Goal: Transaction & Acquisition: Purchase product/service

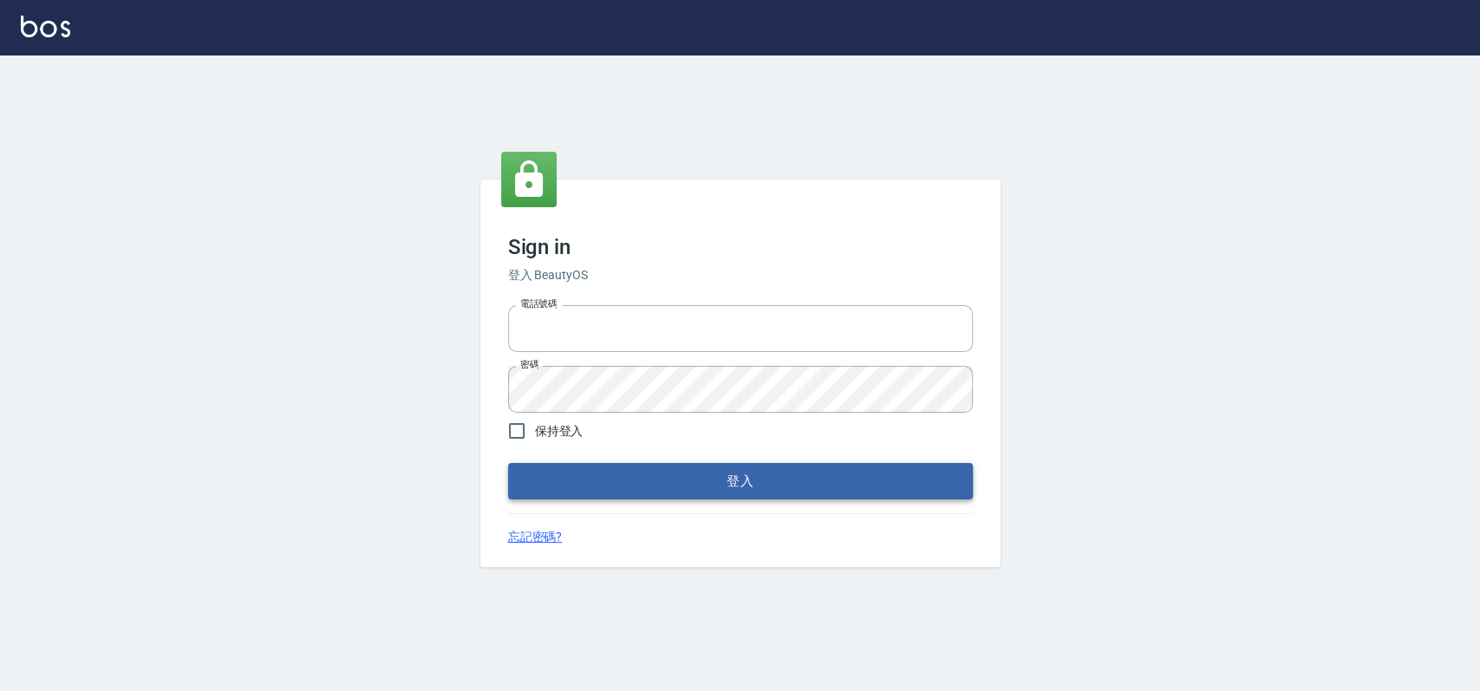
type input "033323173"
click at [631, 473] on button "登入" at bounding box center [740, 481] width 465 height 36
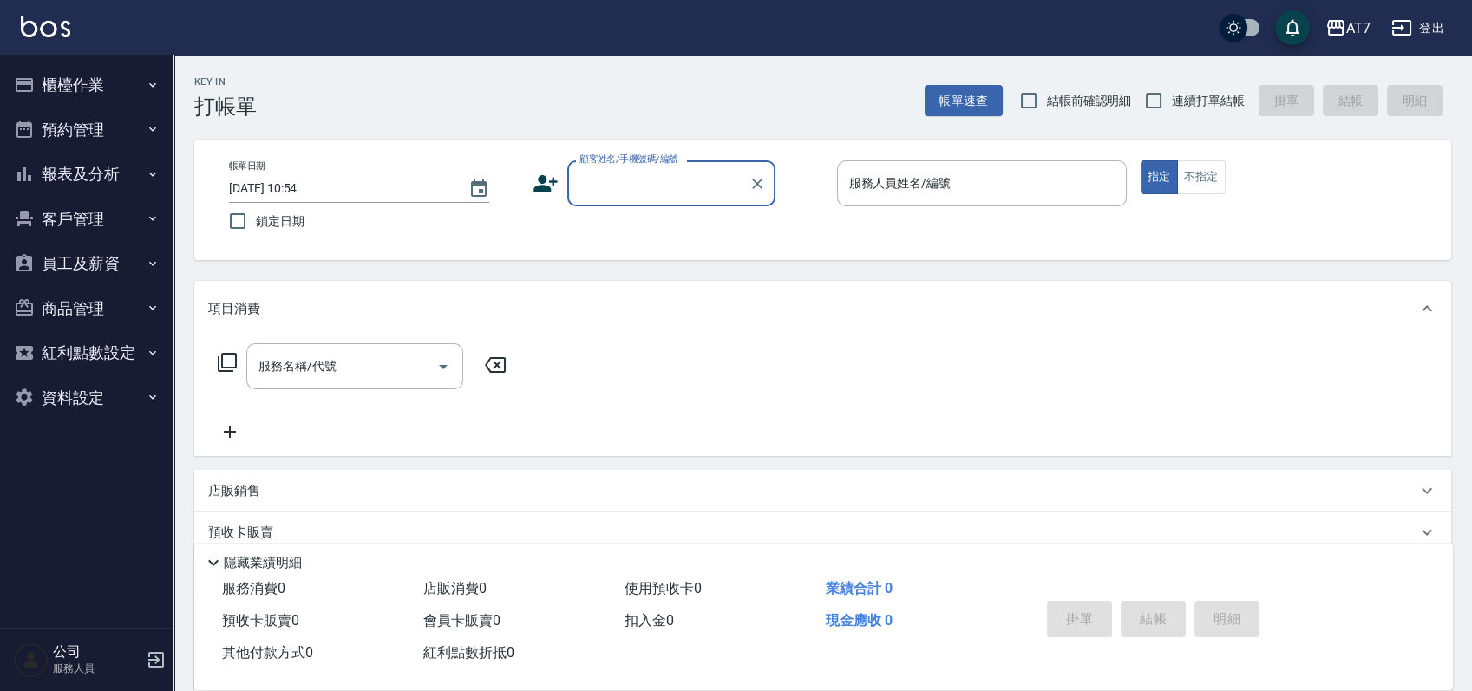
click at [79, 74] on button "櫃檯作業" at bounding box center [87, 84] width 160 height 45
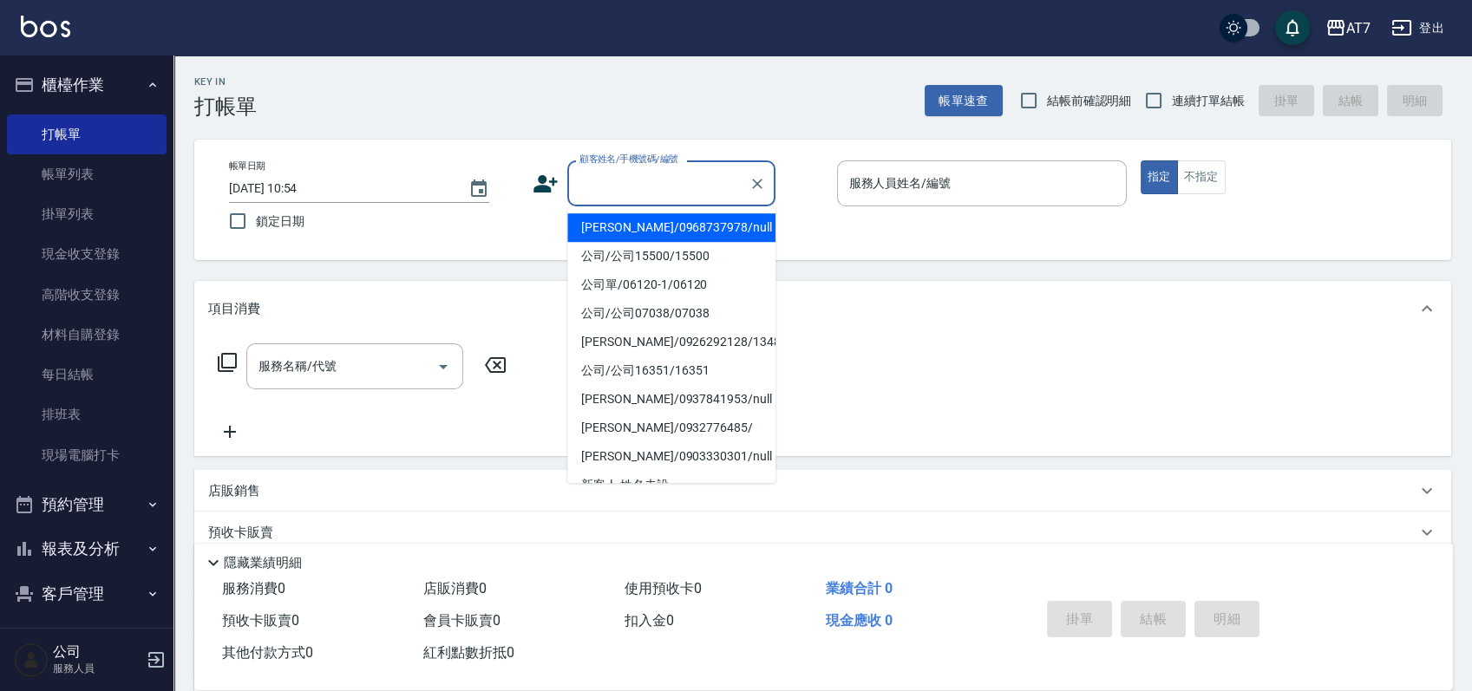
click at [631, 192] on input "顧客姓名/手機號碼/編號" at bounding box center [658, 183] width 166 height 30
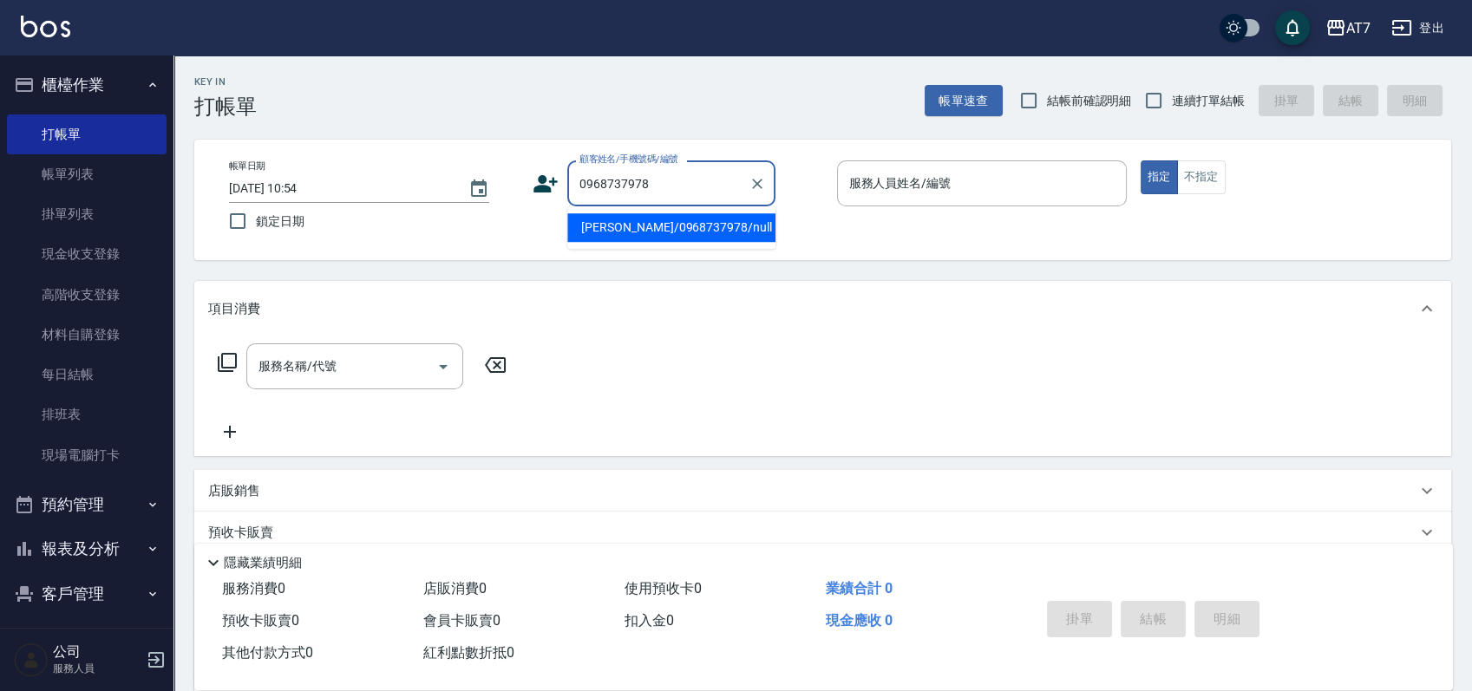
type input "[PERSON_NAME]/0968737978/null"
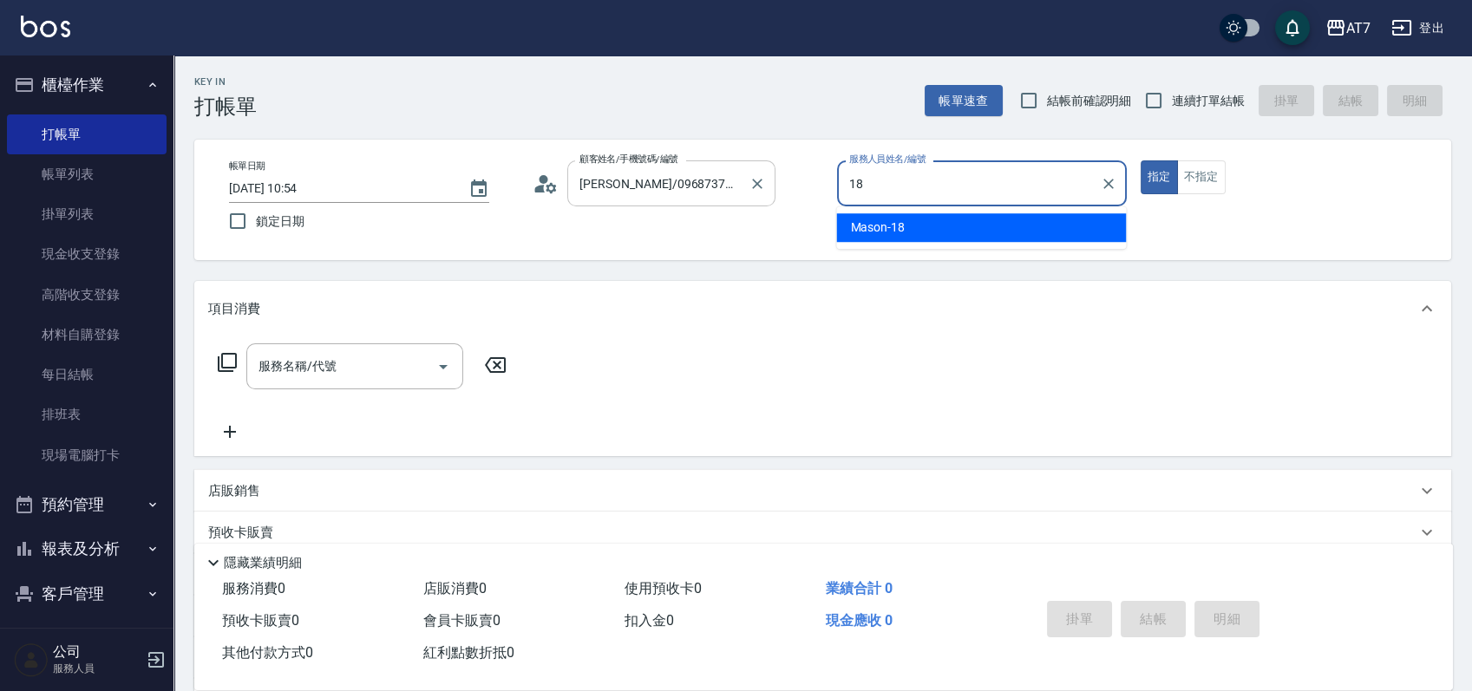
type input "Mason-18"
type button "true"
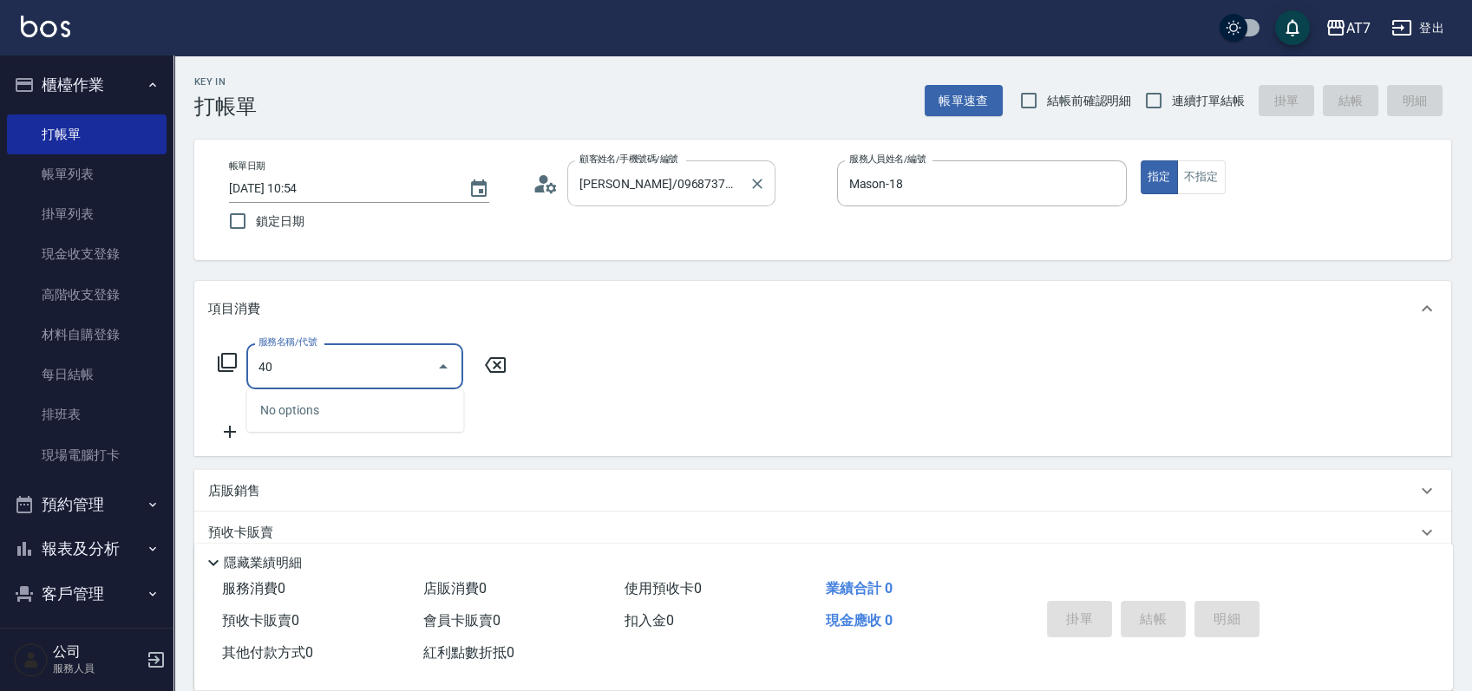
type input "401"
type input "150"
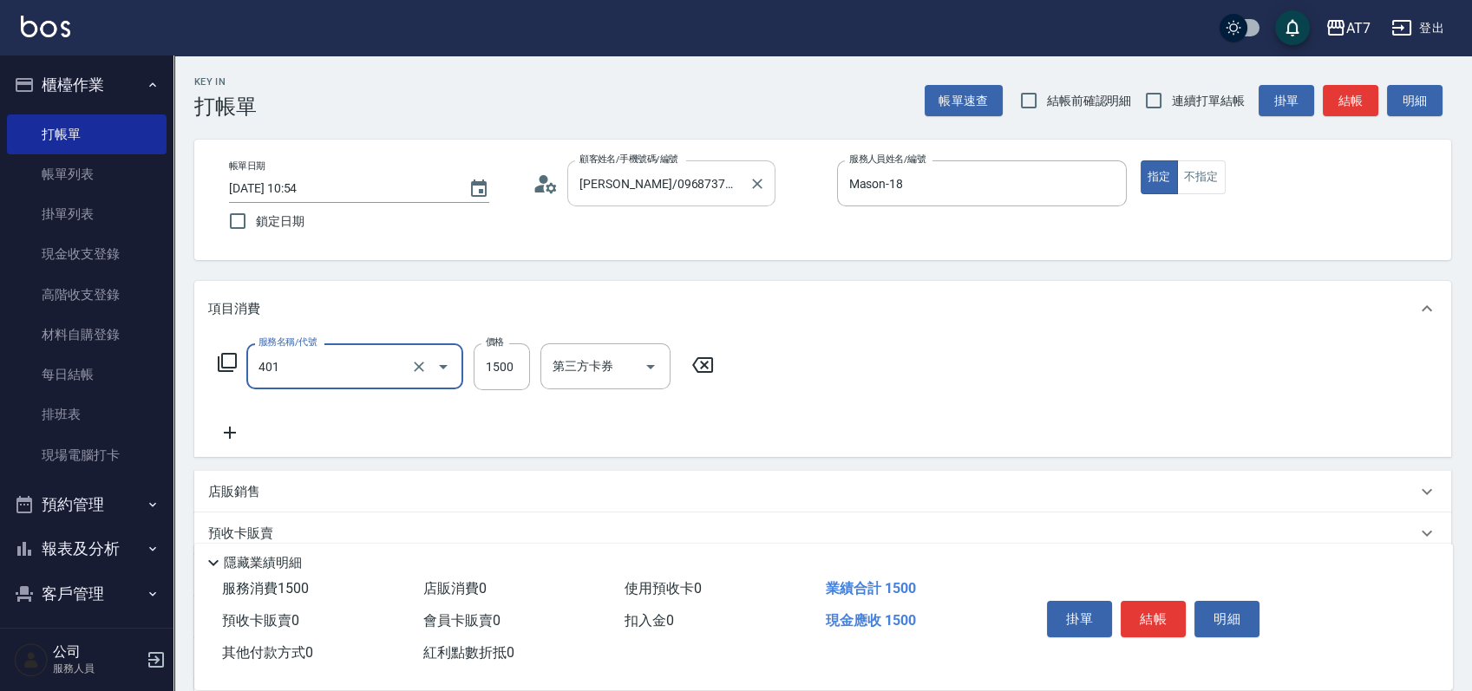
type input "染髮(互助)(401)"
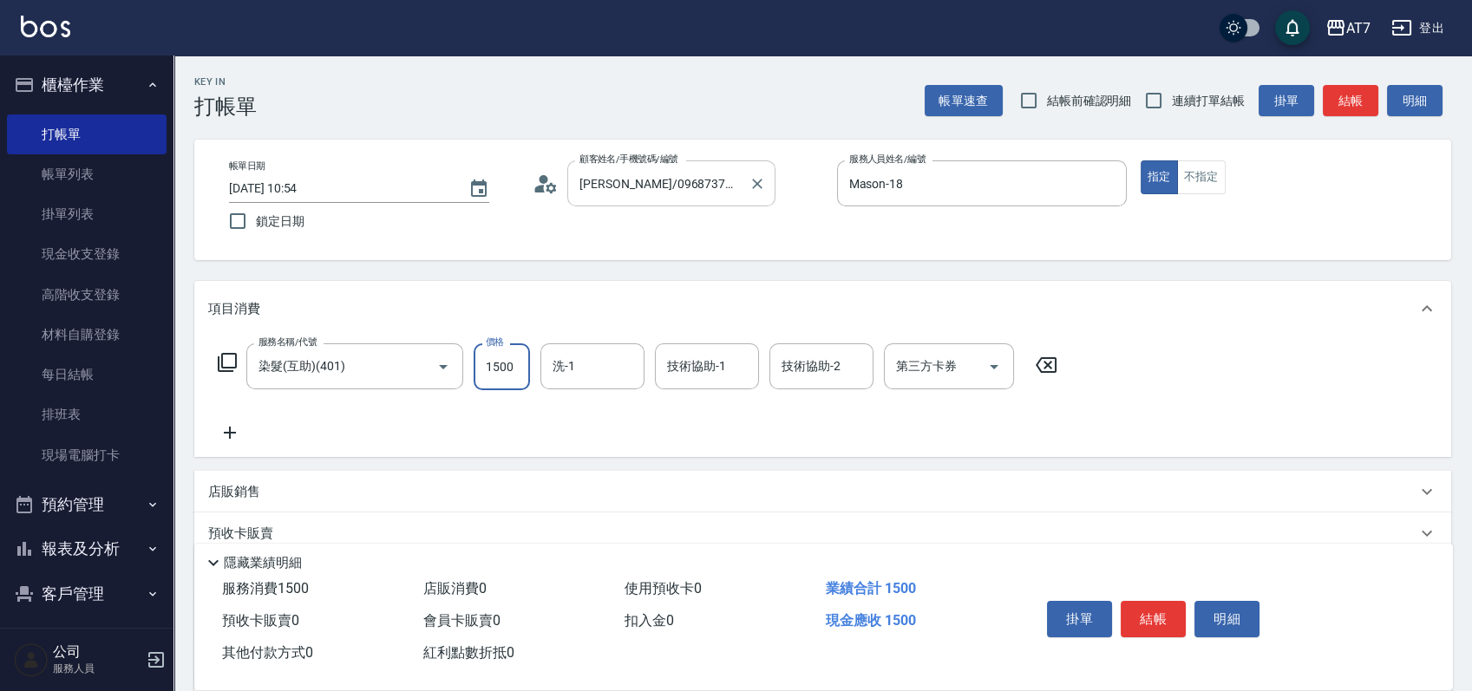
type input "1"
type input "0"
type input "199"
type input "10"
type input "1999"
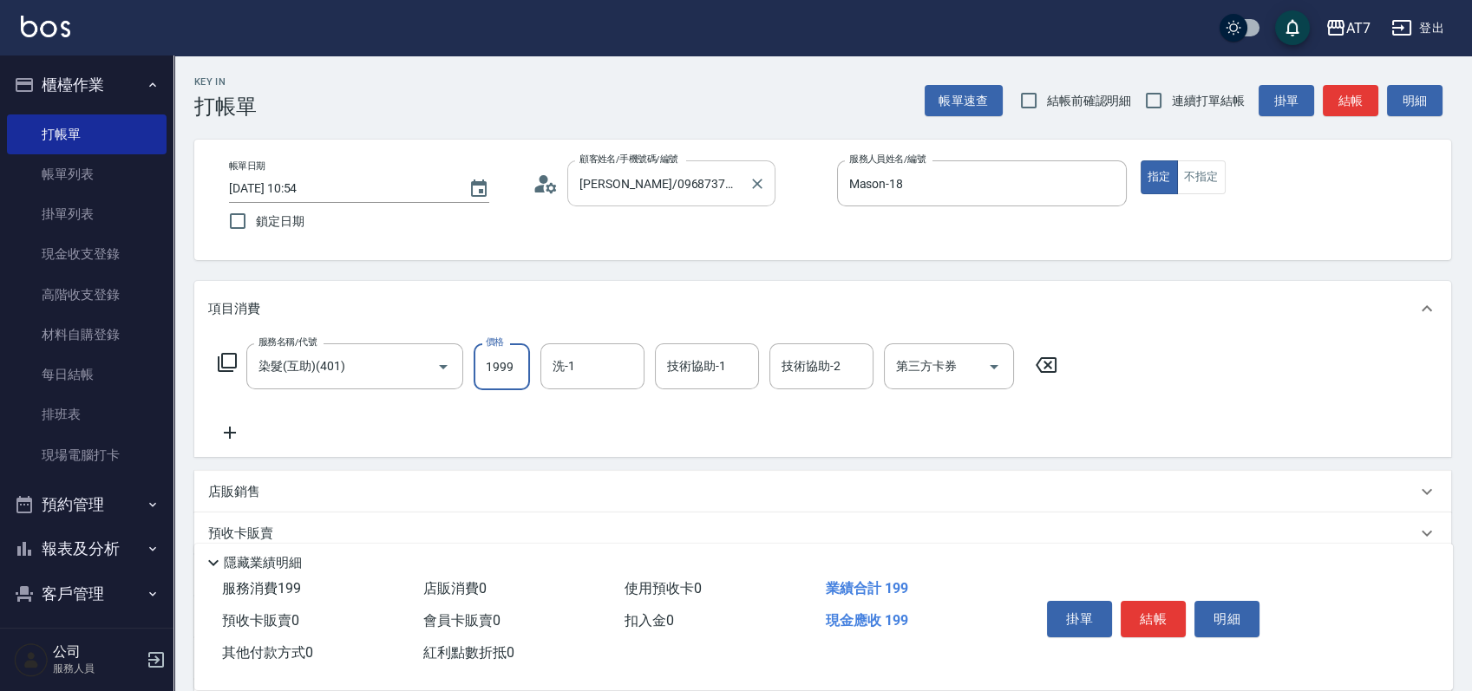
type input "190"
type input "1999"
type input "[PERSON_NAME]-38"
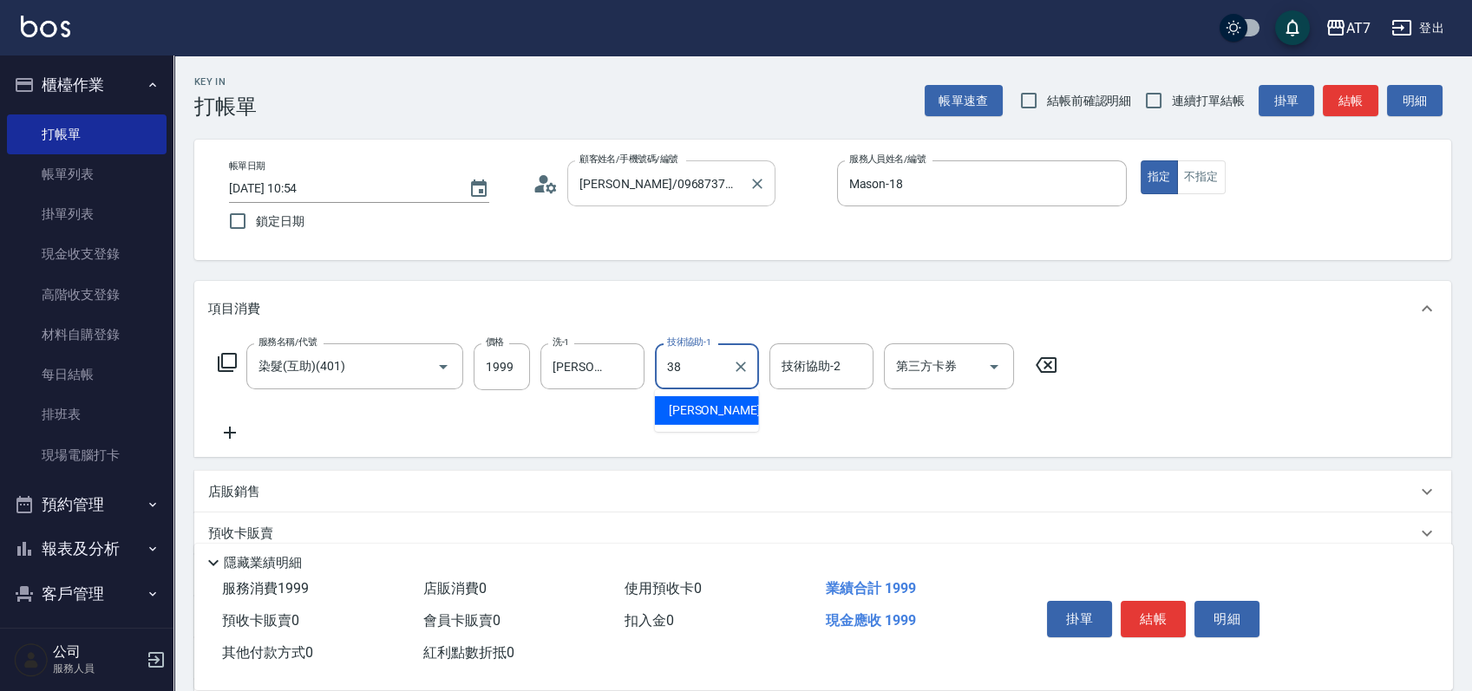
type input "[PERSON_NAME]-38"
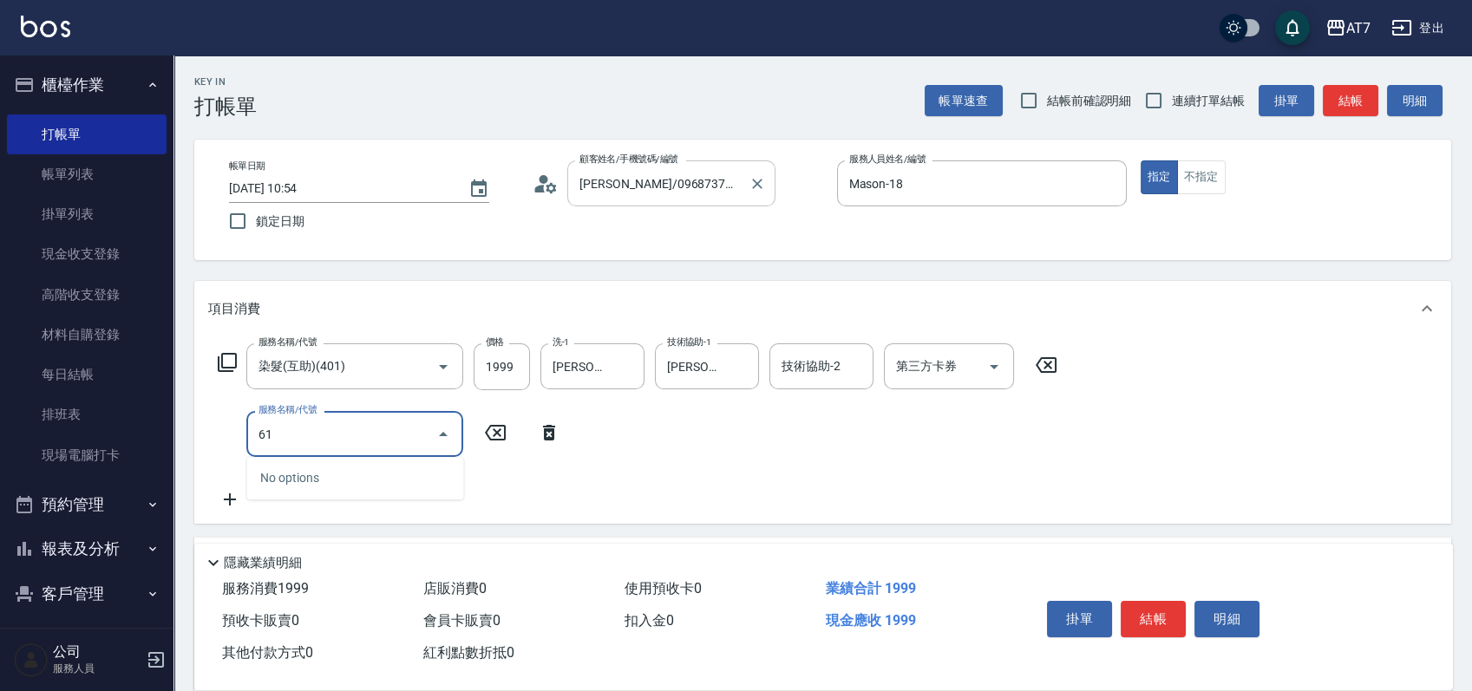
type input "610"
type input "490"
type input "鉑金護髮L（自領(610)"
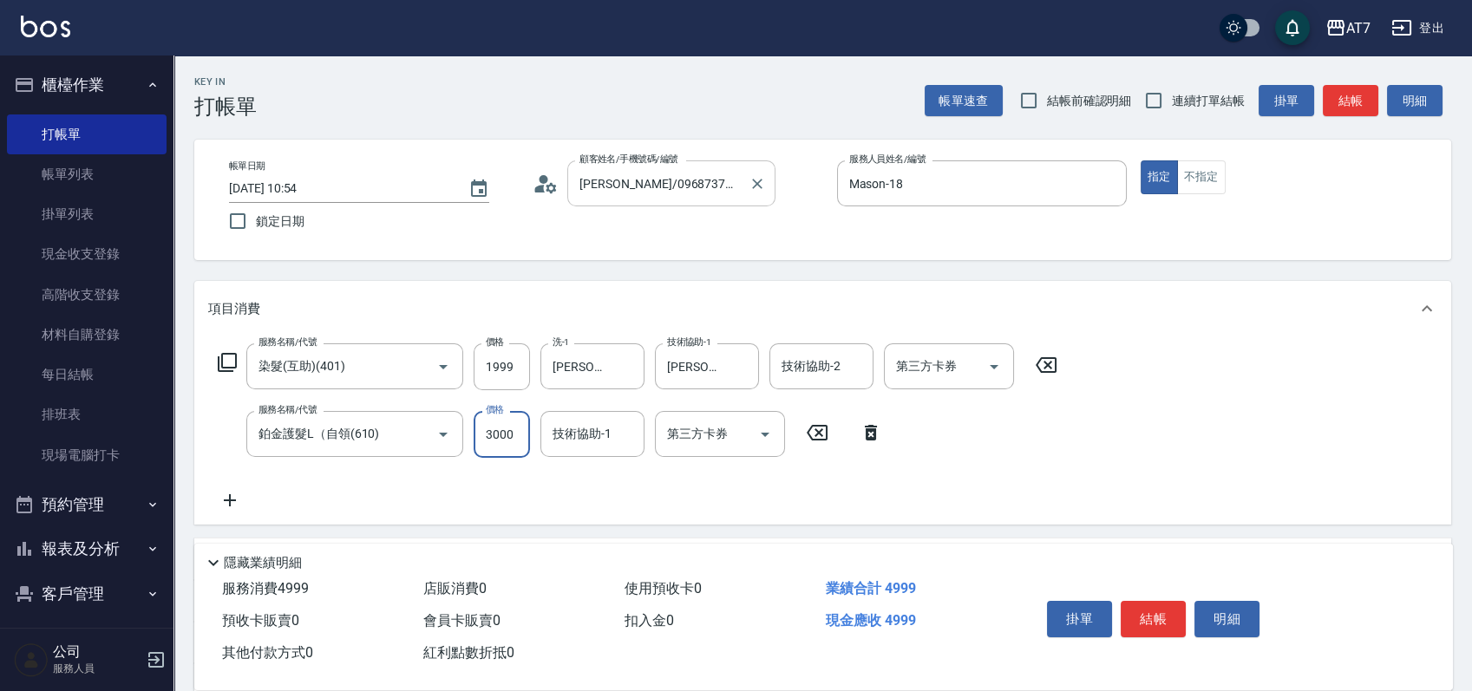
type input "200"
type input "350"
type input "230"
type input "3500"
type input "540"
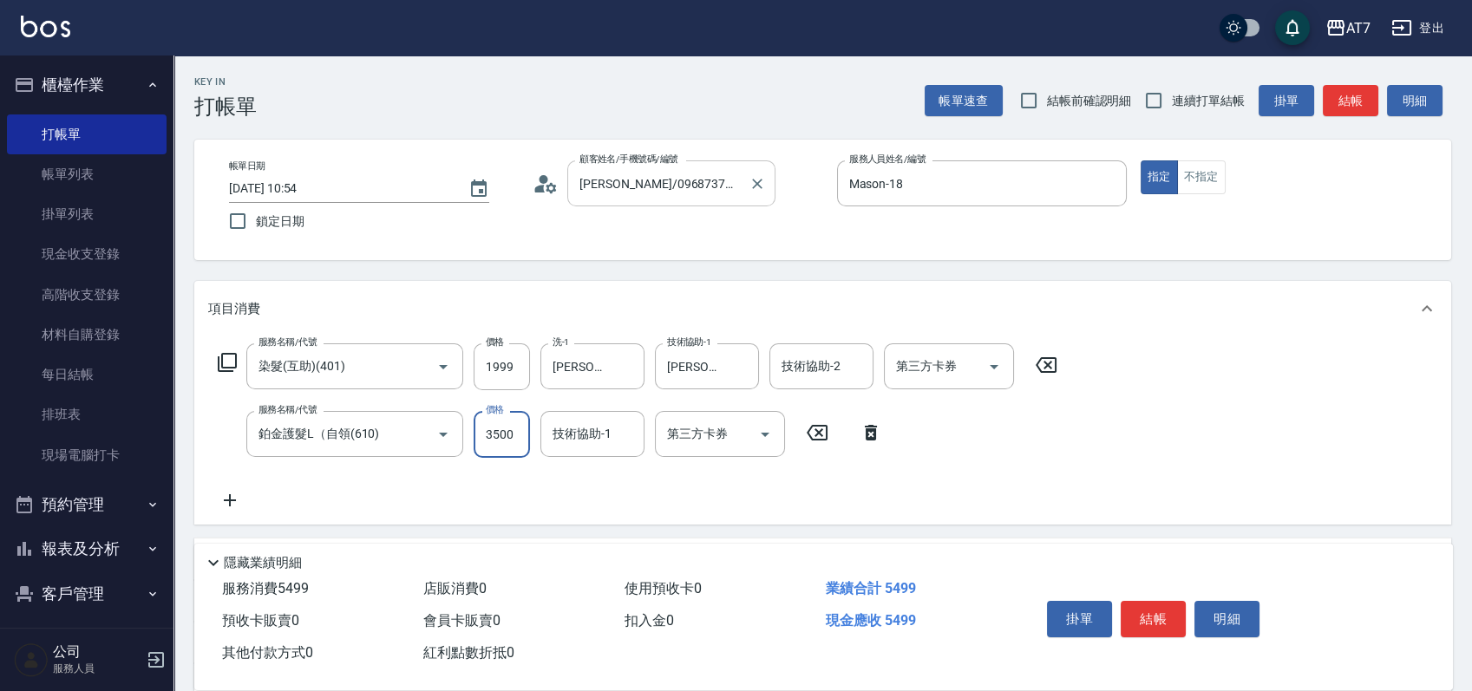
type input "3500"
type input "[PERSON_NAME]-38"
click at [1141, 605] on button "結帳" at bounding box center [1152, 619] width 65 height 36
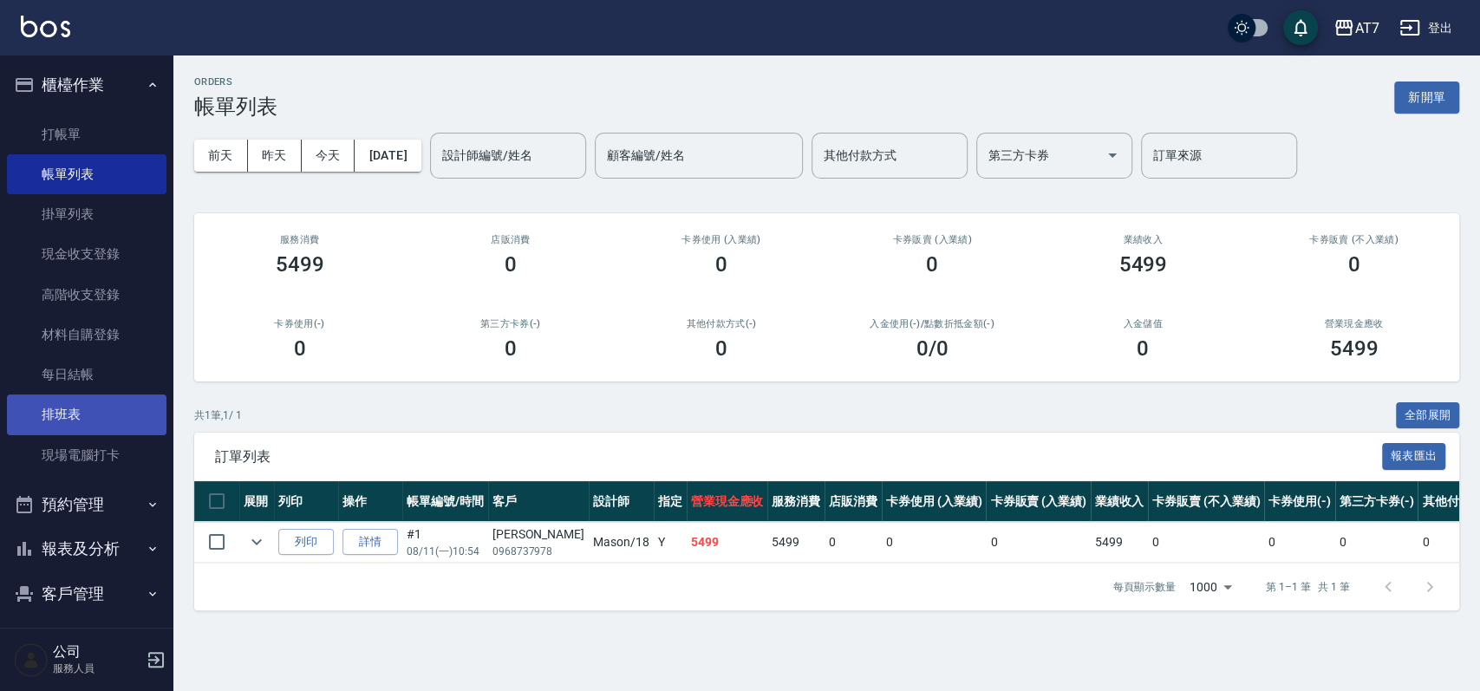
click at [105, 407] on link "排班表" at bounding box center [87, 415] width 160 height 40
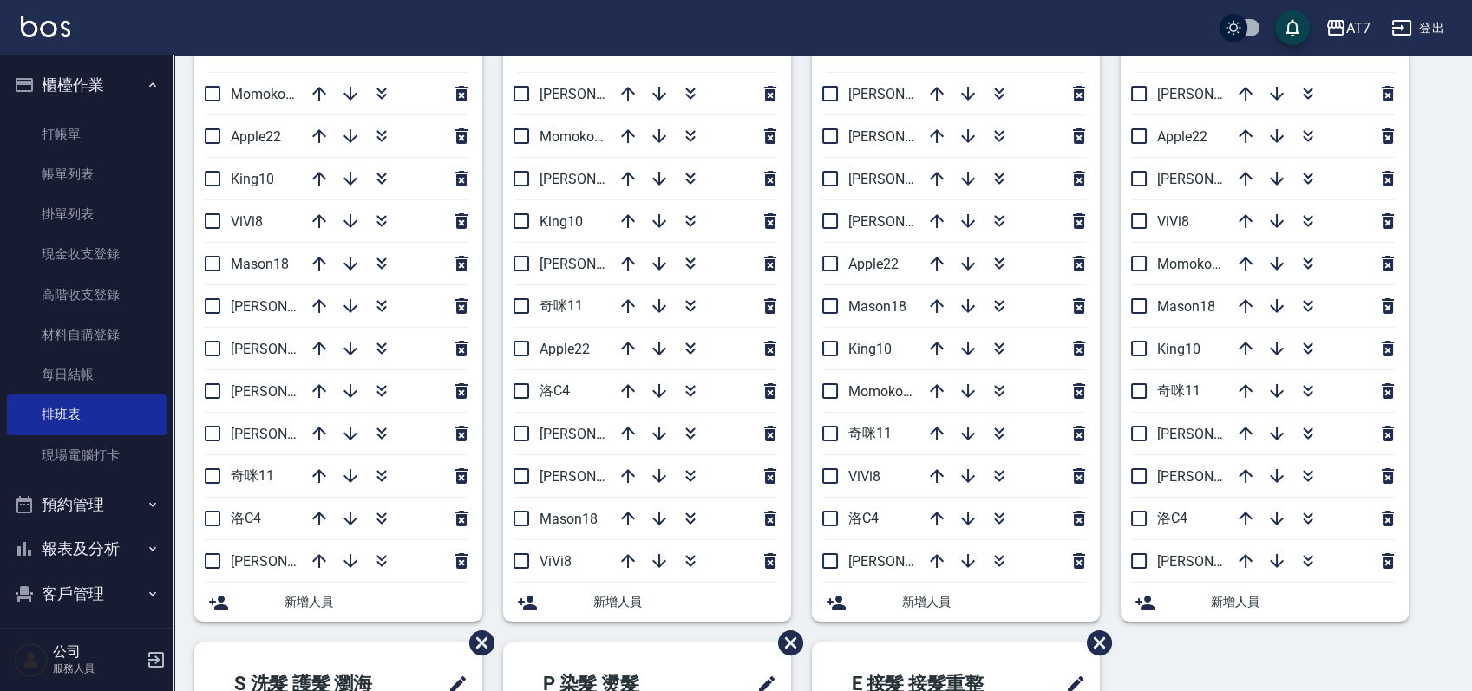
scroll to position [115, 0]
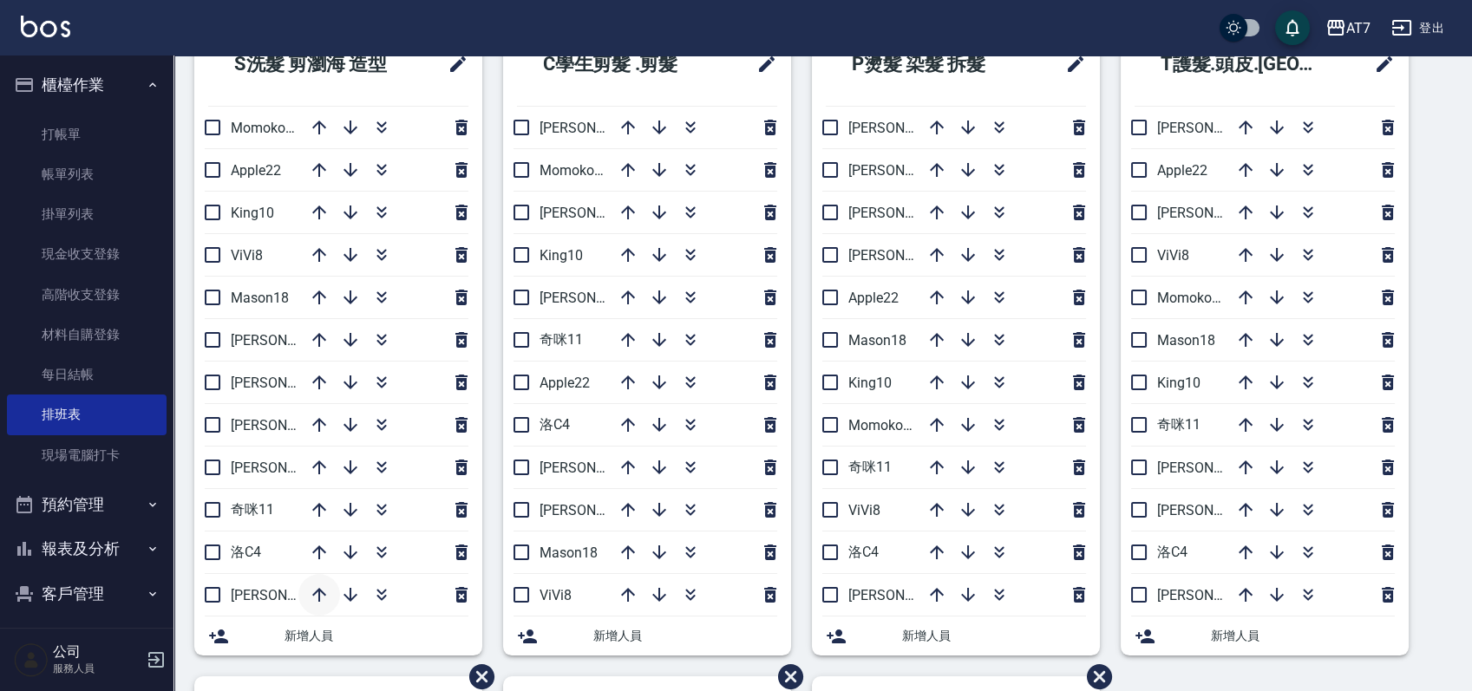
click at [318, 594] on icon "button" at bounding box center [319, 595] width 14 height 14
click at [320, 543] on icon "button" at bounding box center [319, 552] width 21 height 21
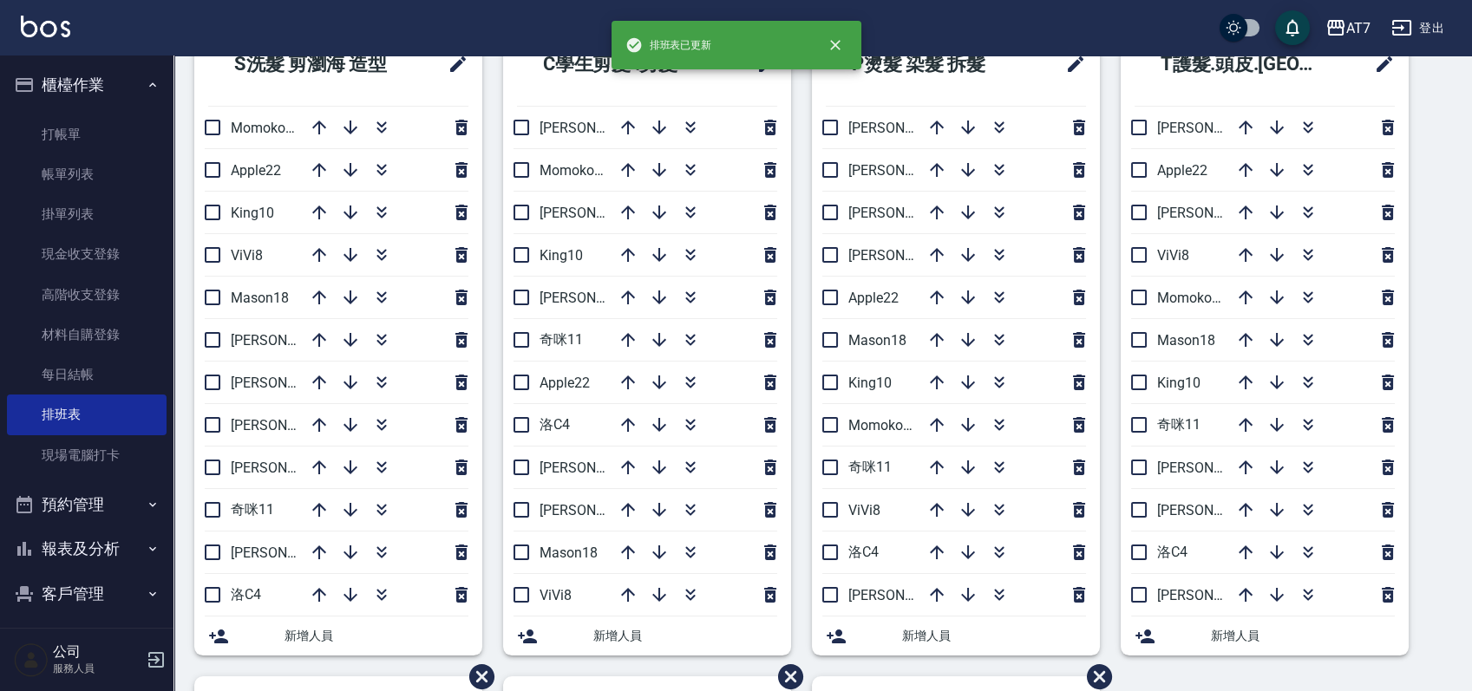
click at [323, 513] on div "Employee Schedule 排班表 — AT7 新增 復原 重做 S洗髮 剪瀏海 造型 Momoko12 Apple22 King10 ViVi8 M…" at bounding box center [736, 611] width 1472 height 1453
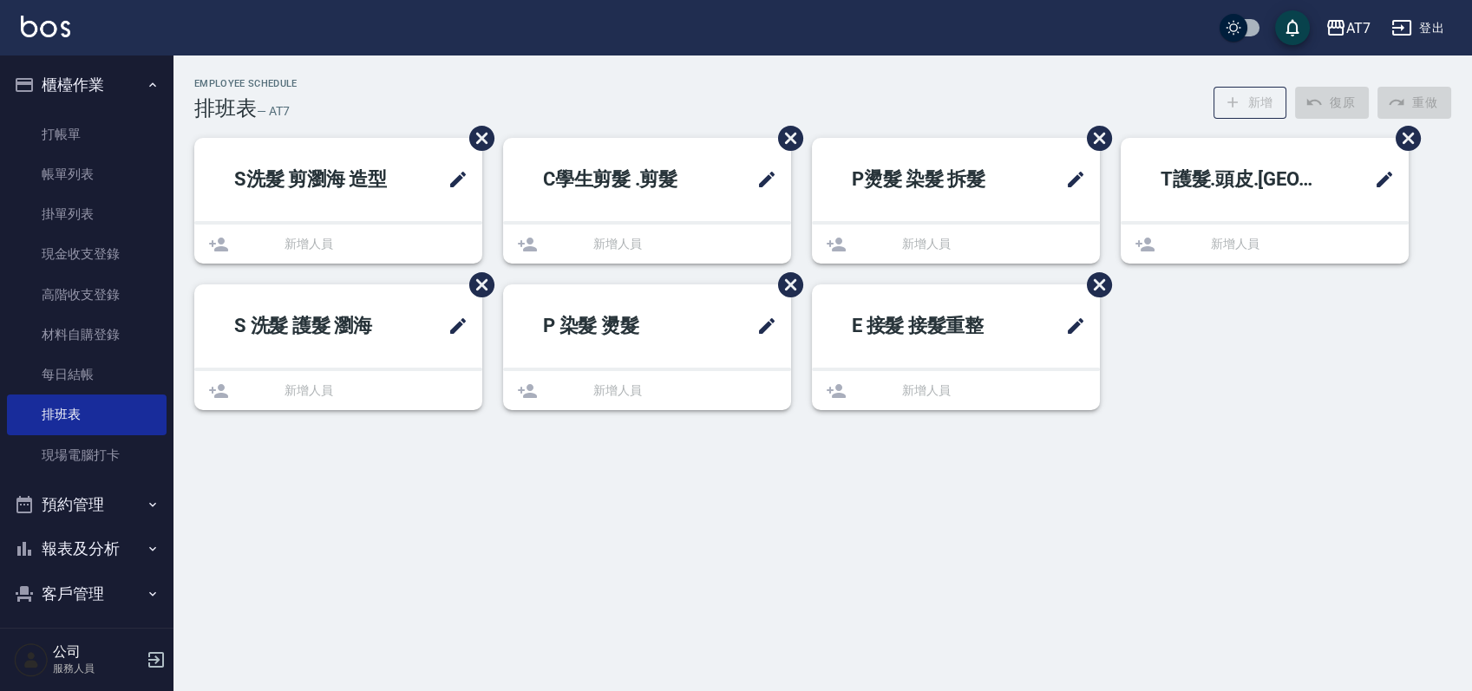
scroll to position [0, 0]
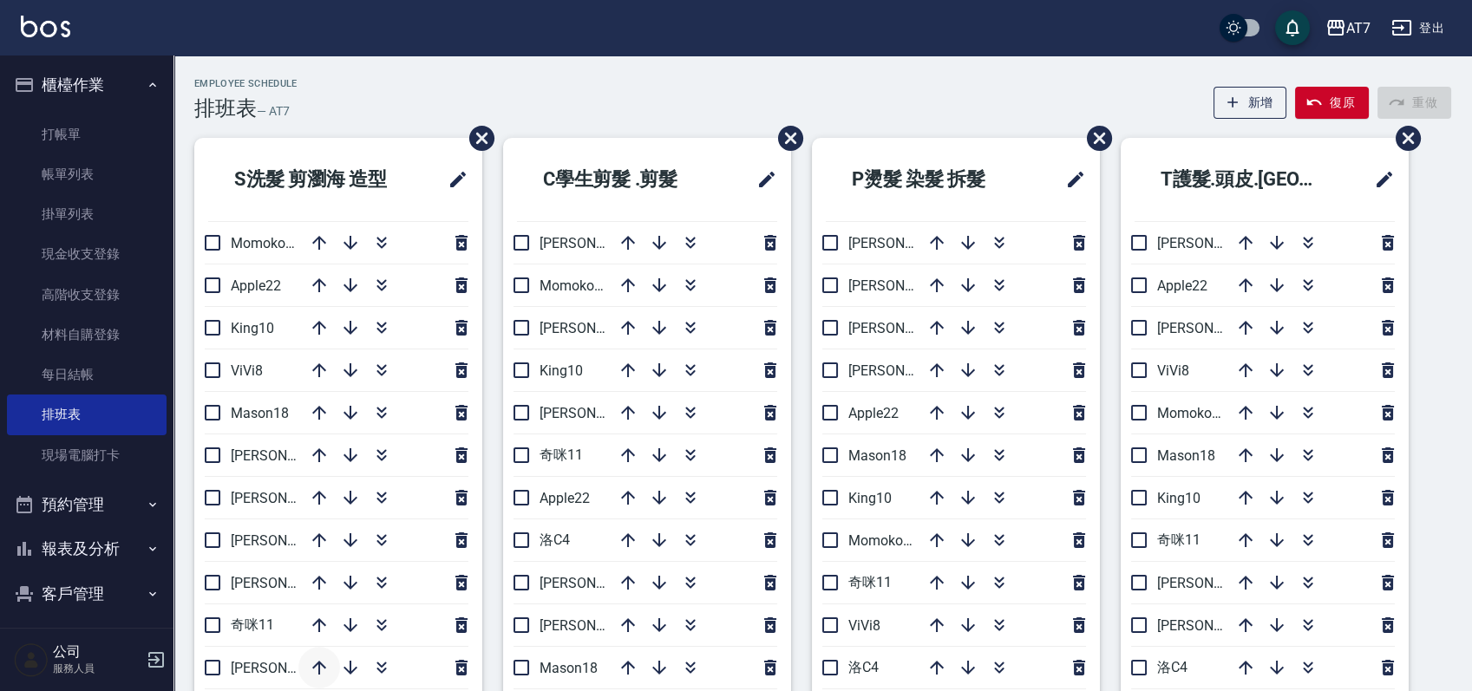
click at [319, 663] on icon "button" at bounding box center [319, 668] width 14 height 14
click at [321, 622] on icon "button" at bounding box center [319, 625] width 21 height 21
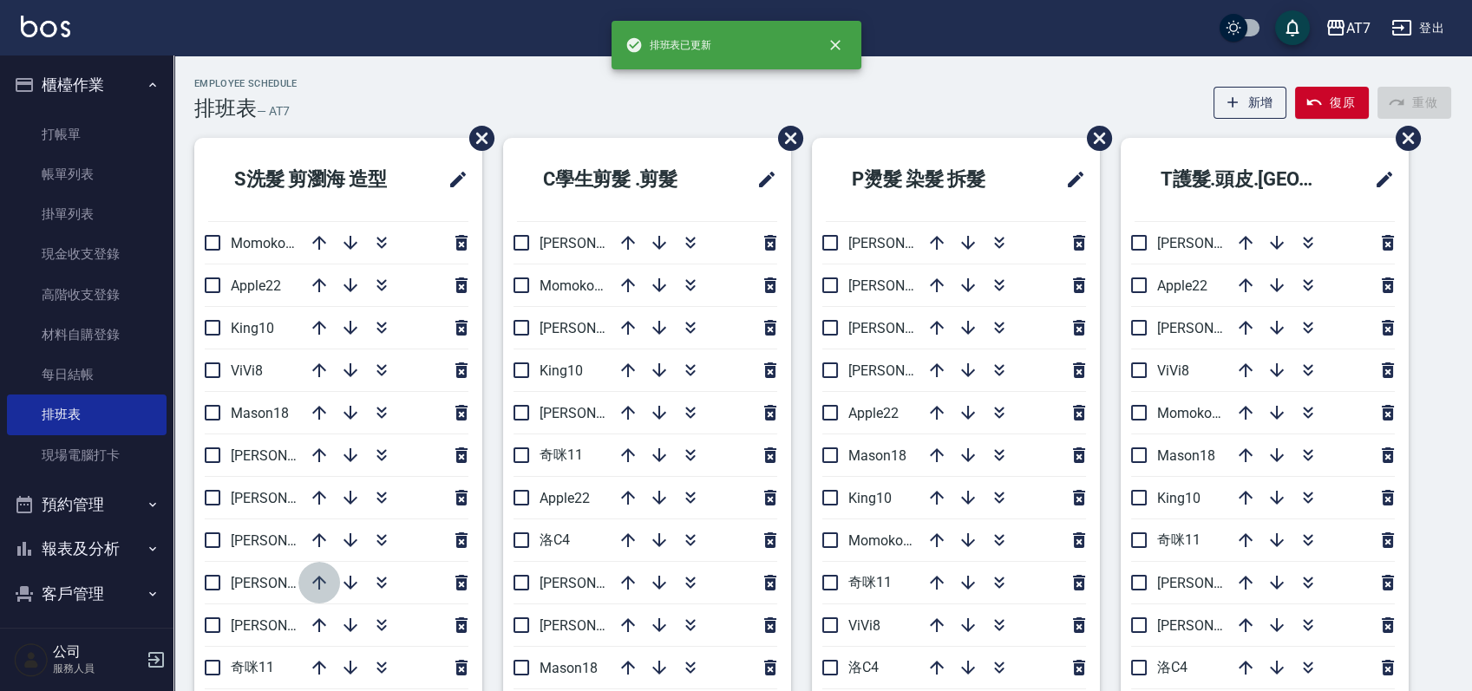
click at [323, 572] on icon "button" at bounding box center [319, 582] width 21 height 21
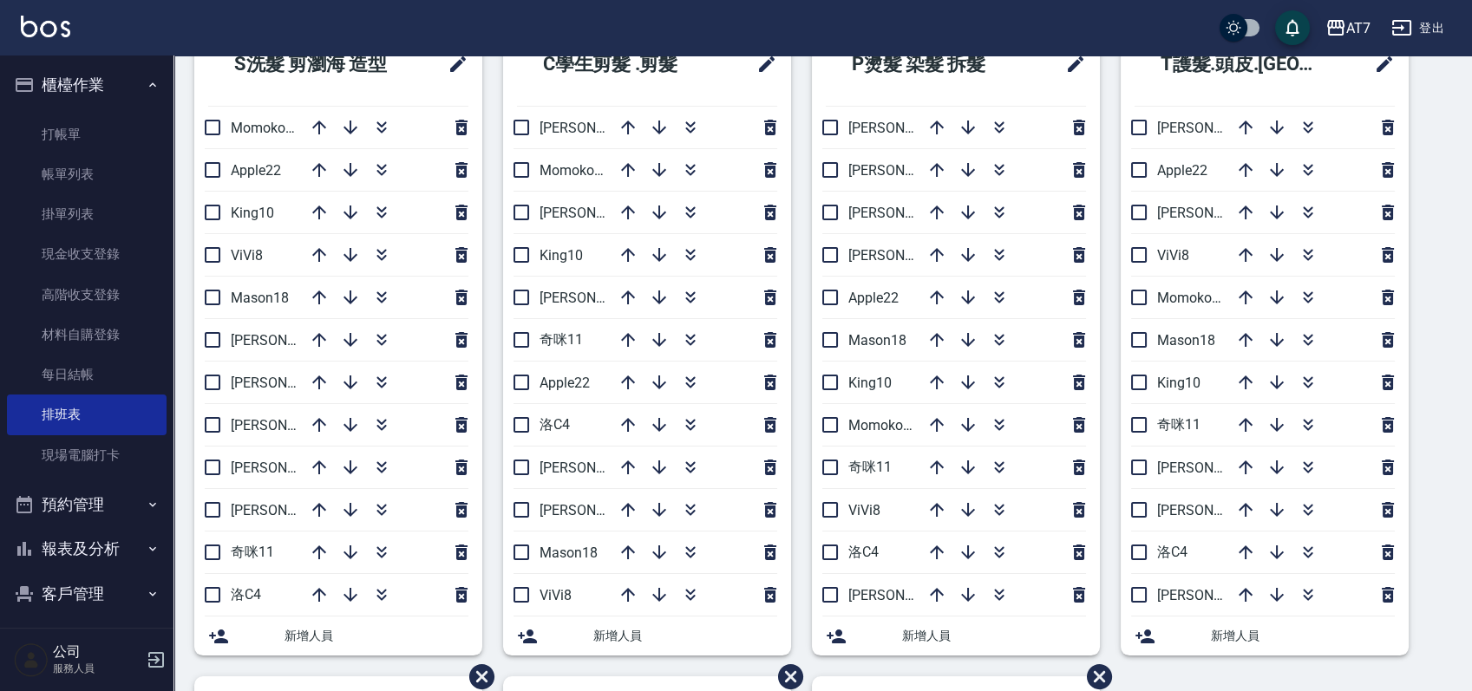
click at [1440, 489] on div "S洗髮 剪瀏海 造型 Momoko12 Apple22 King10 ViVi8 Mason18 [PERSON_NAME]2 [PERSON_NAME]9 …" at bounding box center [811, 677] width 1277 height 1308
click at [1429, 447] on div "S洗髮 剪瀏海 造型 Momoko12 Apple22 King10 ViVi8 Mason18 [PERSON_NAME]2 [PERSON_NAME]9 …" at bounding box center [811, 677] width 1277 height 1308
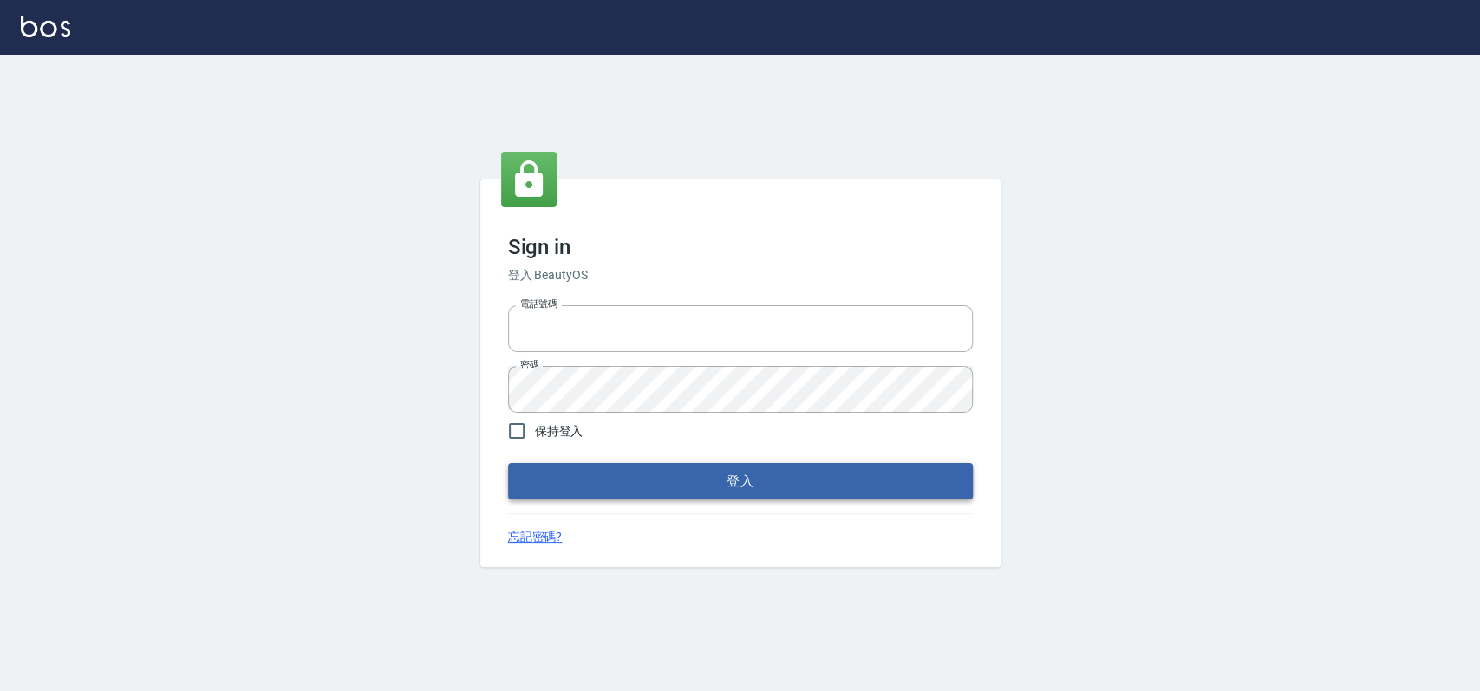
type input "033323173"
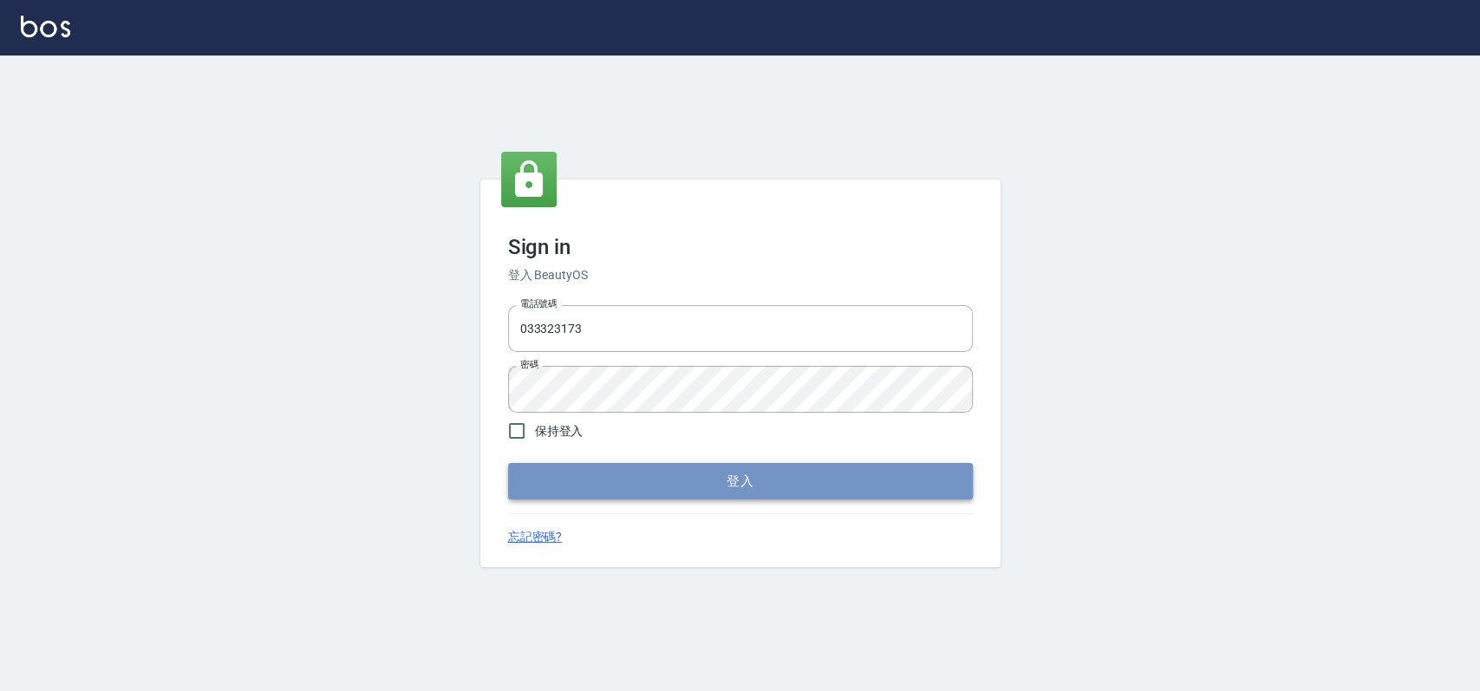
click at [683, 483] on button "登入" at bounding box center [740, 481] width 465 height 36
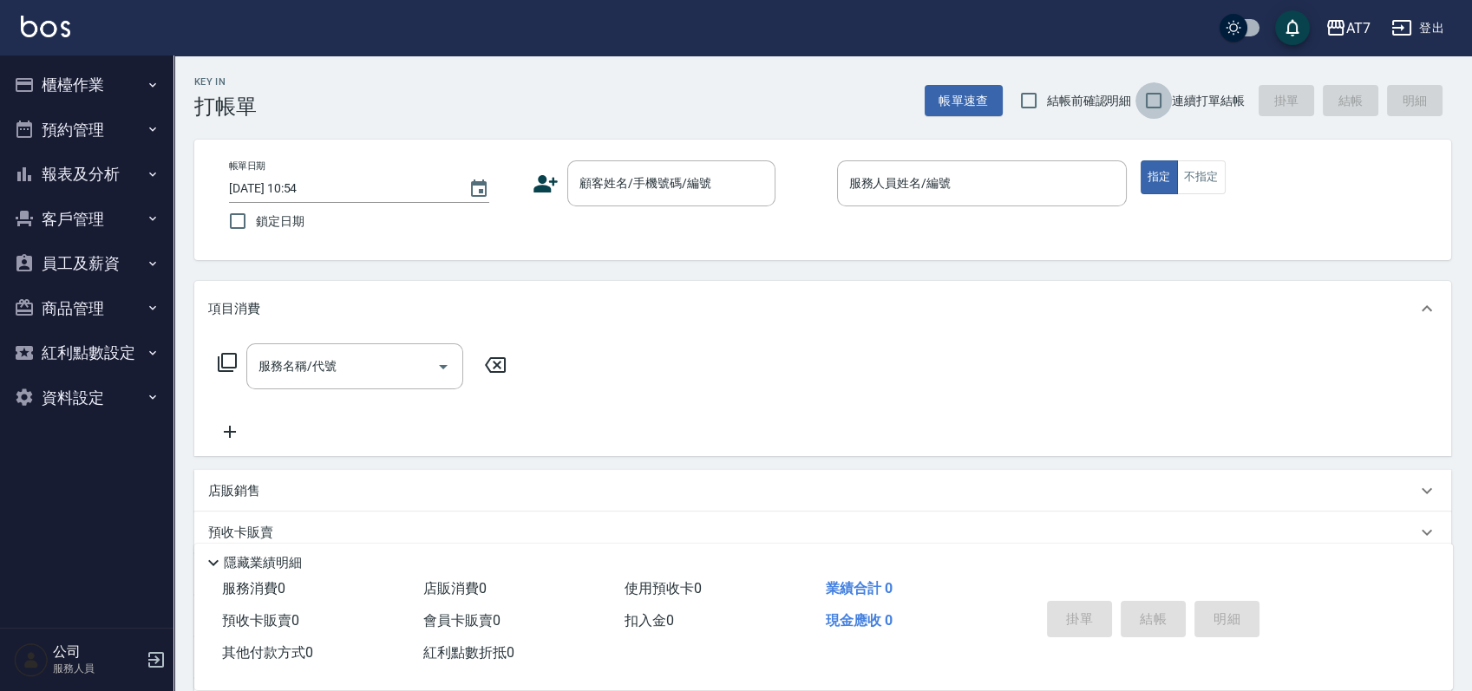
click at [1157, 95] on input "連續打單結帳" at bounding box center [1153, 100] width 36 height 36
checkbox input "true"
click at [645, 186] on input "顧客姓名/手機號碼/編號" at bounding box center [658, 183] width 166 height 30
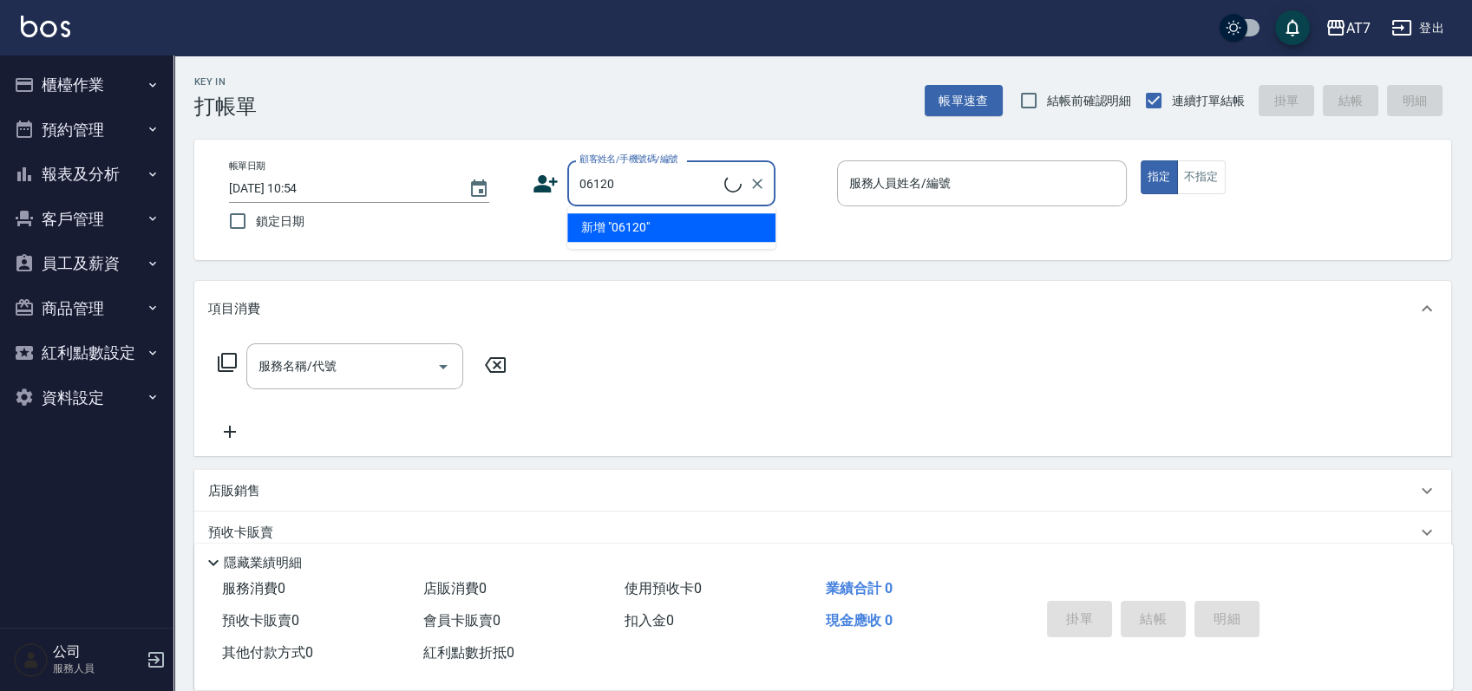
type input "公司單/06120-1/06120"
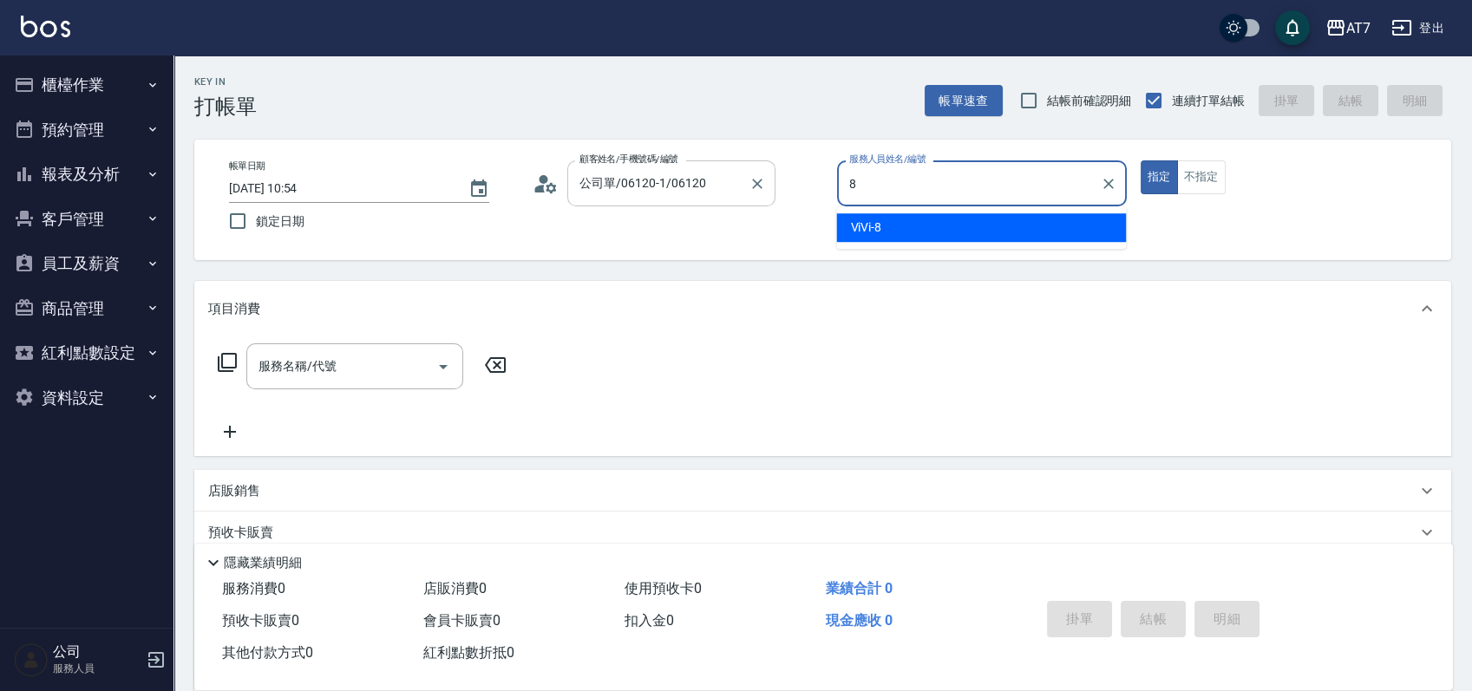
type input "ViVi-8"
type button "true"
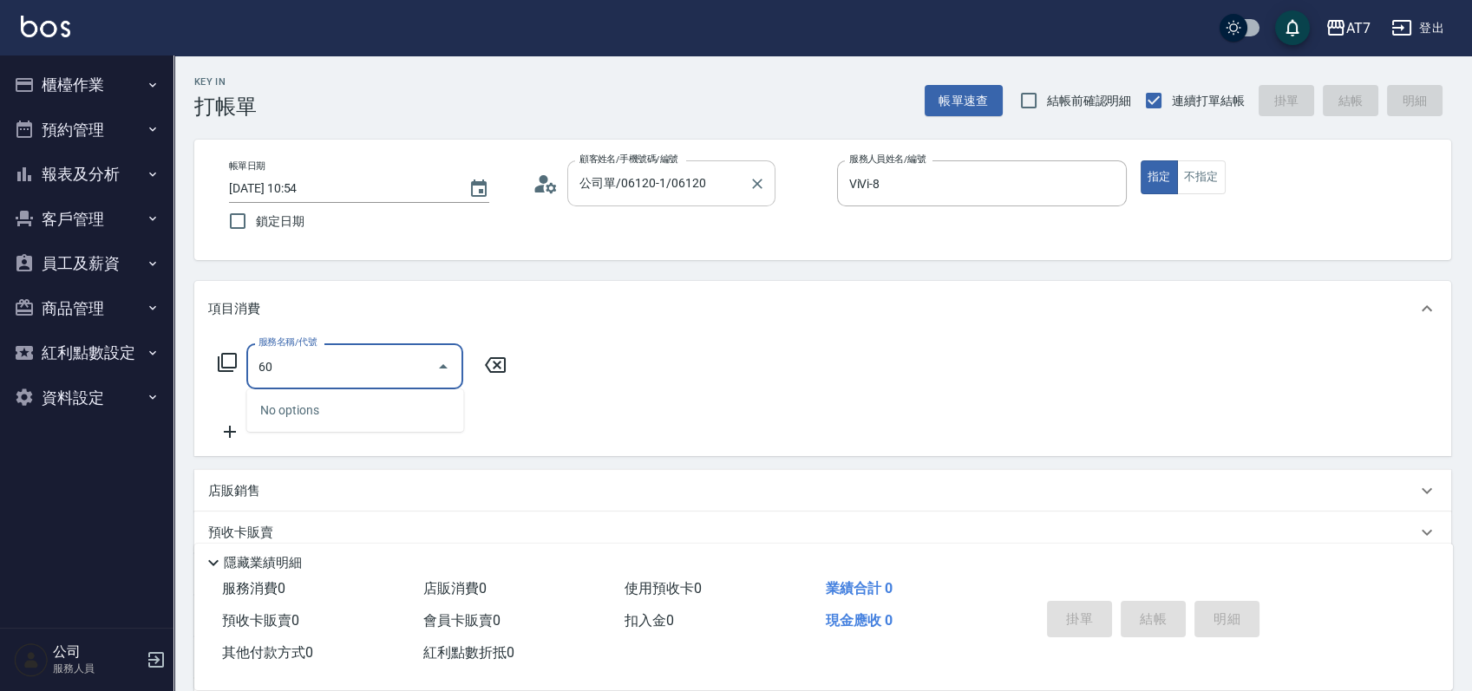
type input "607"
type input "150"
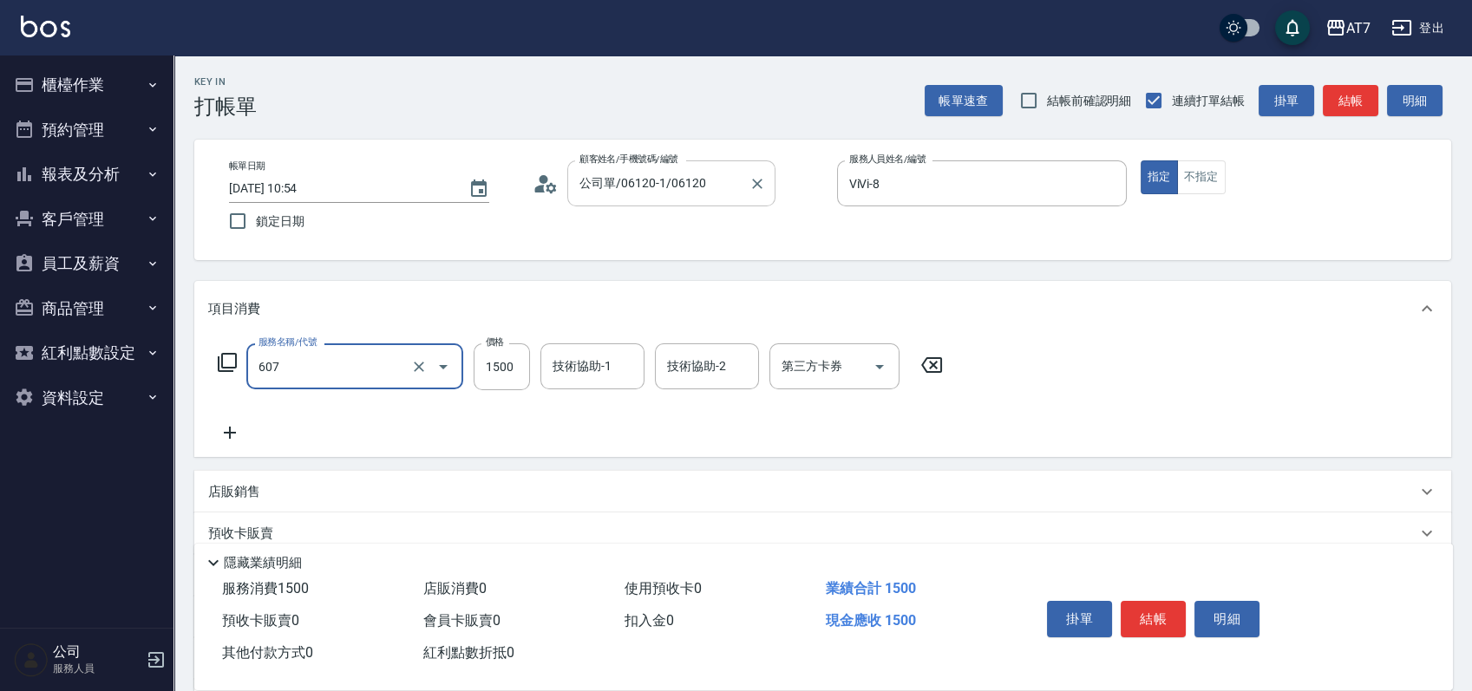
type input "東日玫瑰短（助）(607)"
type input "1"
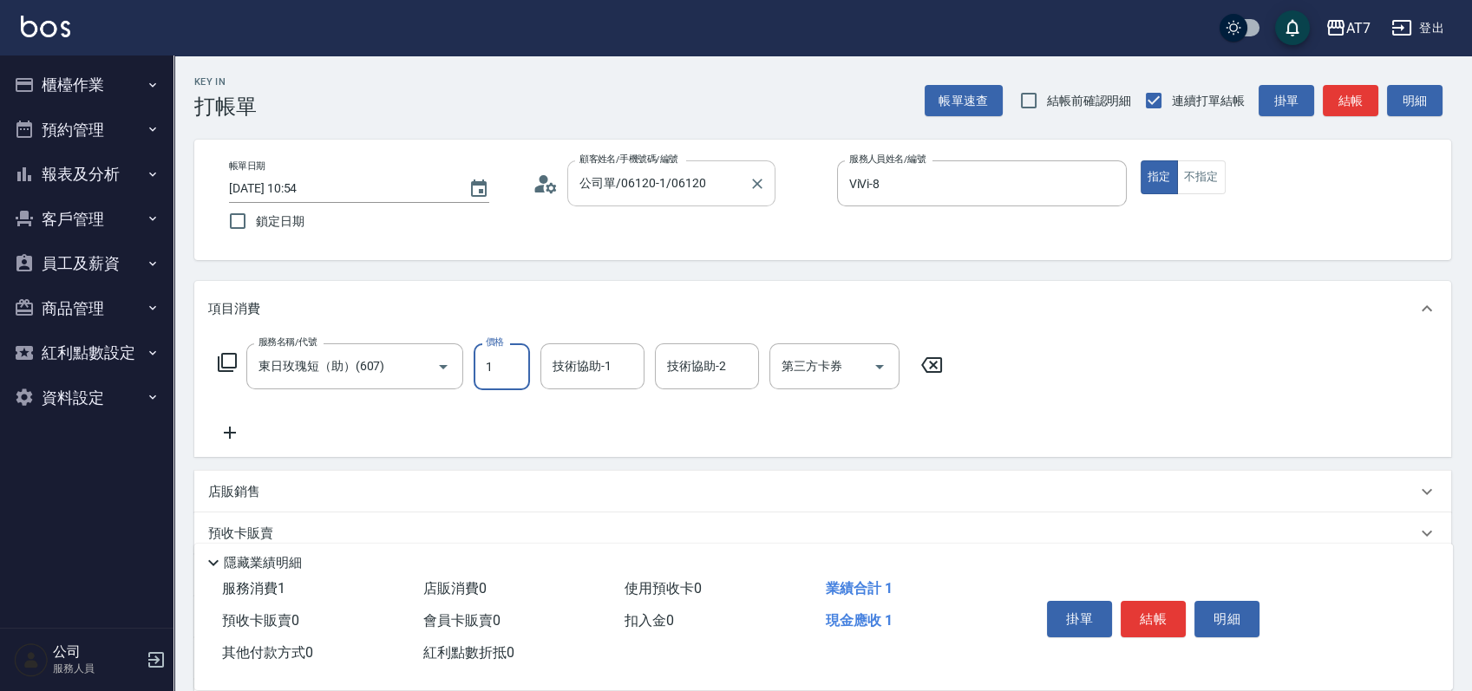
type input "0"
type input "140"
type input "1400"
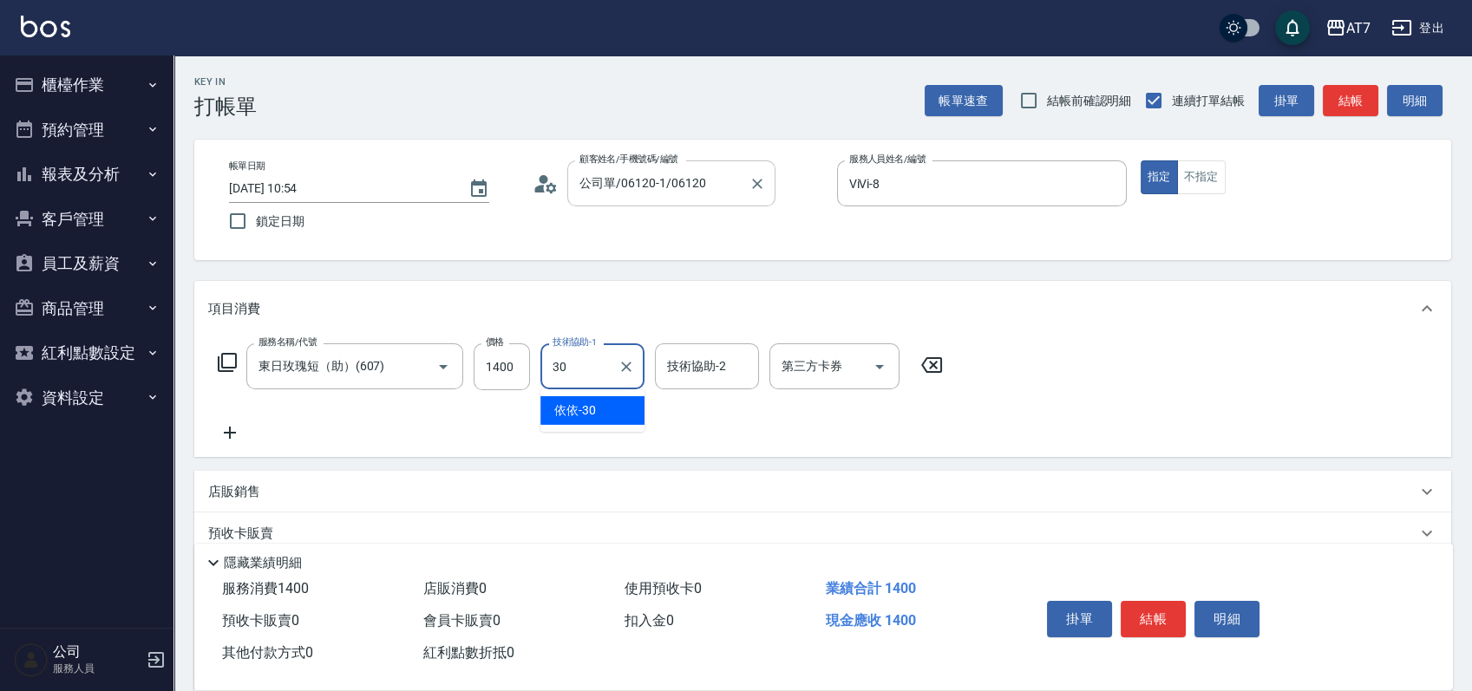
type input "依依-30"
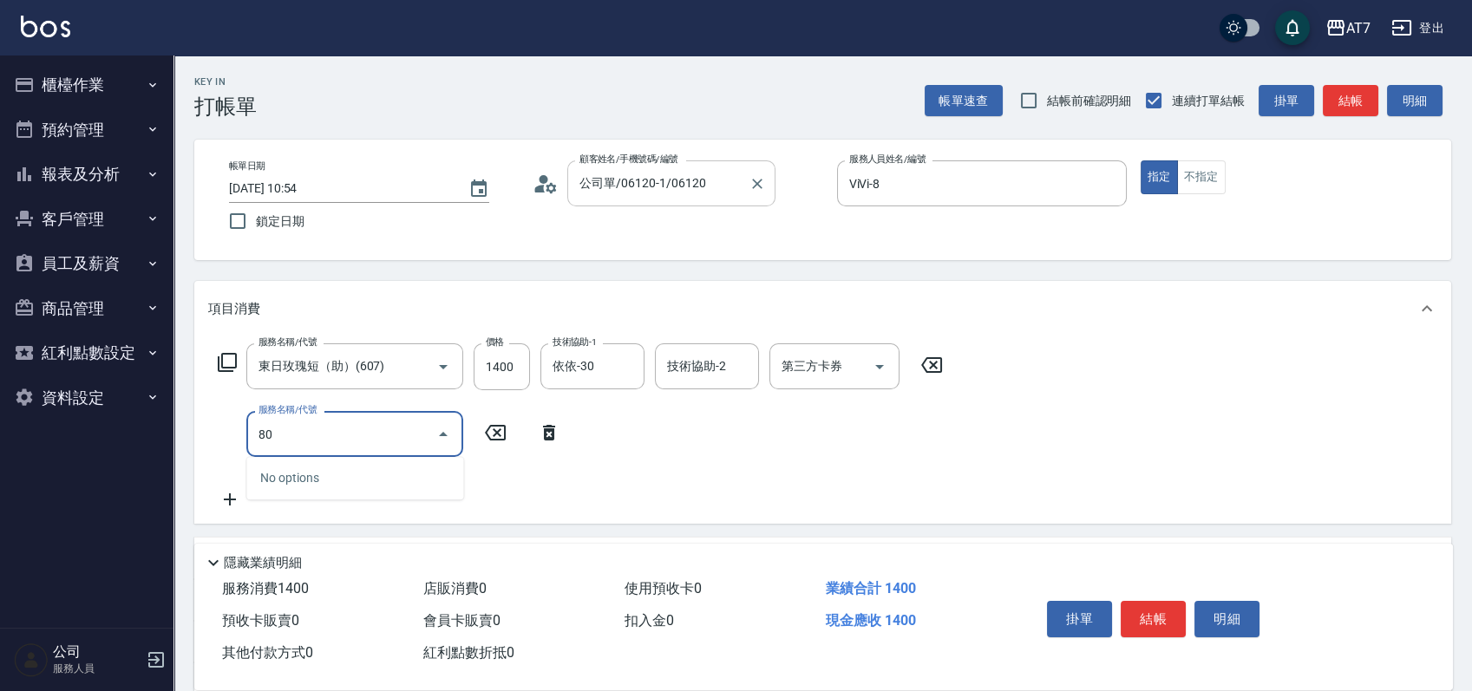
type input "803"
type input "200"
type input "髮原素去角質(互助)(803)"
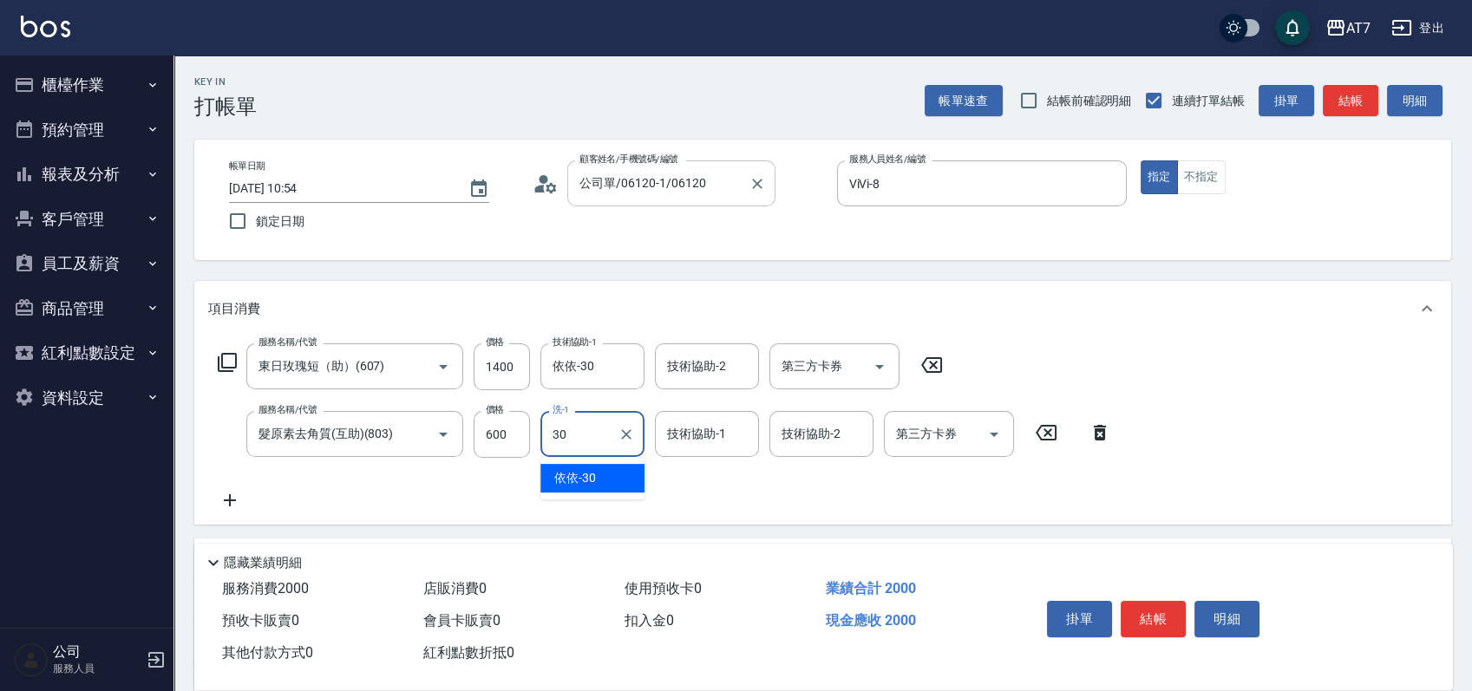
type input "依依-30"
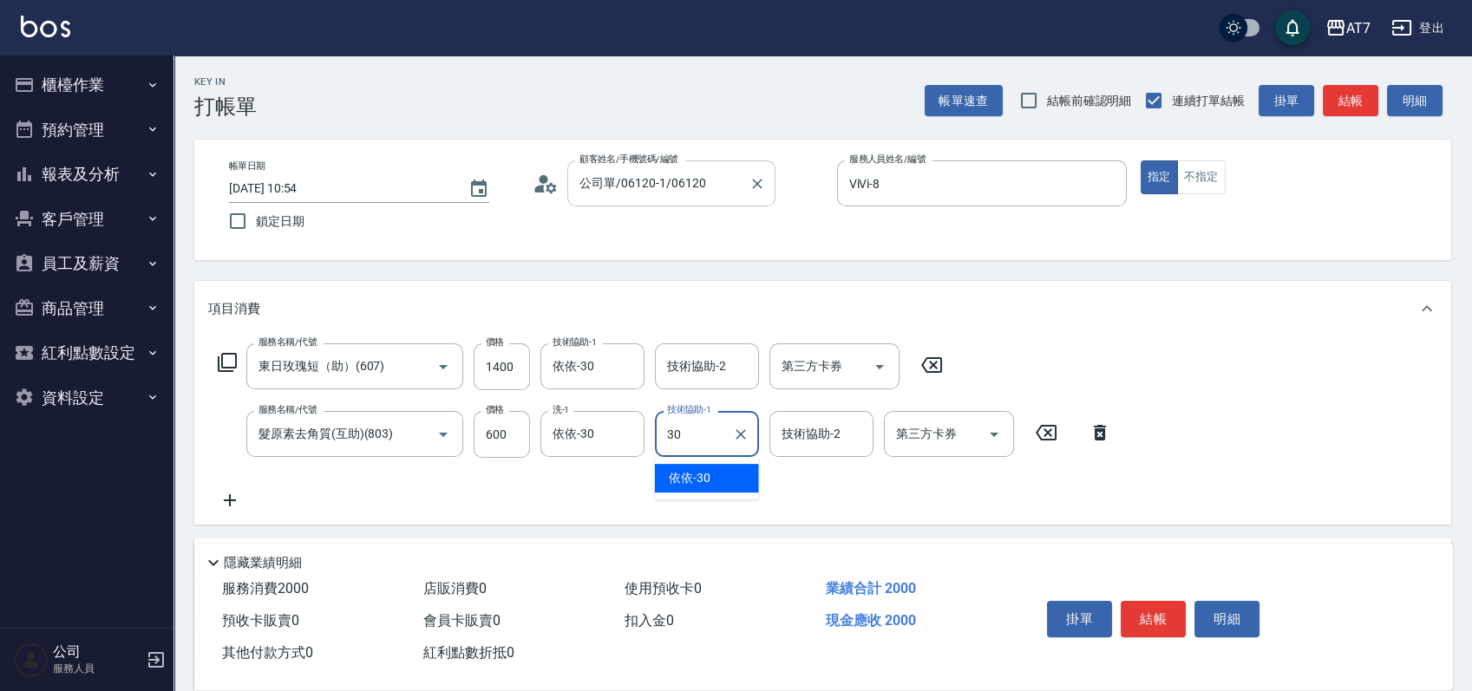
type input "依依-30"
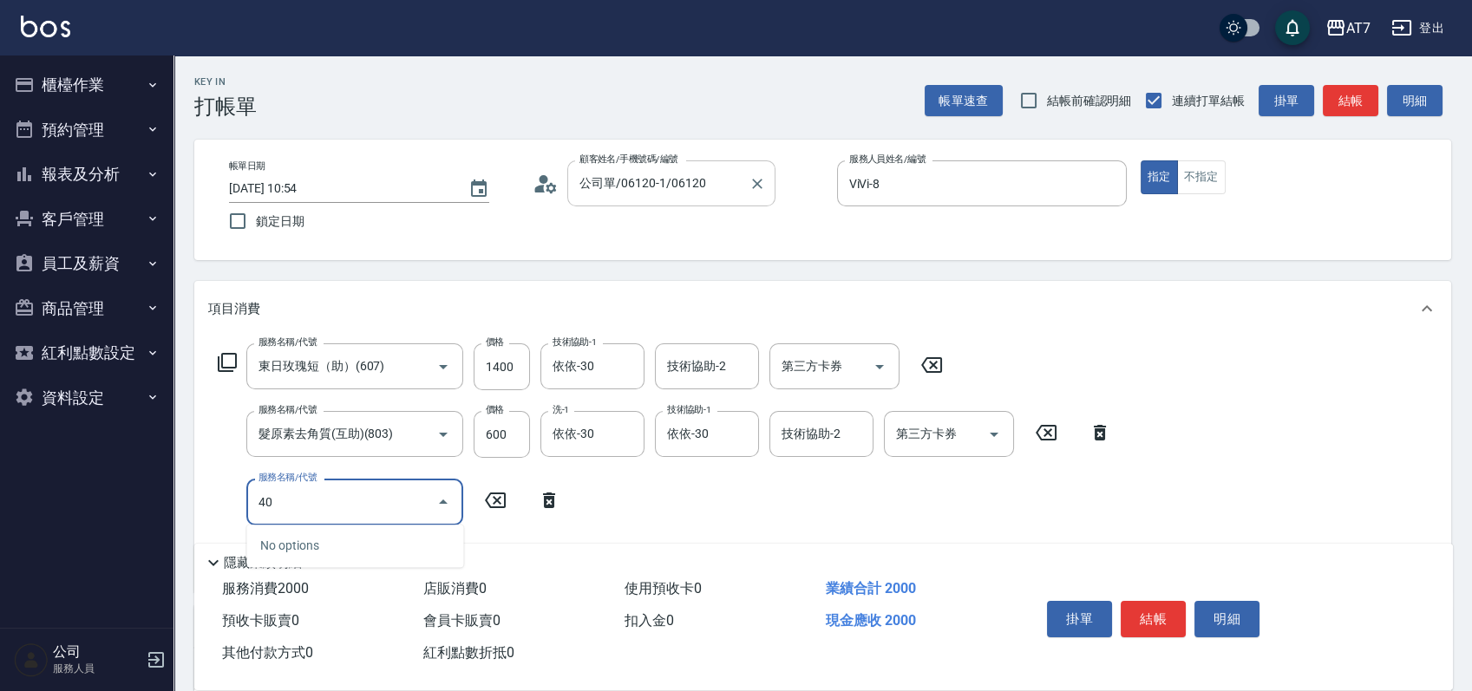
type input "401"
type input "350"
type input "染髮(互助)(401)"
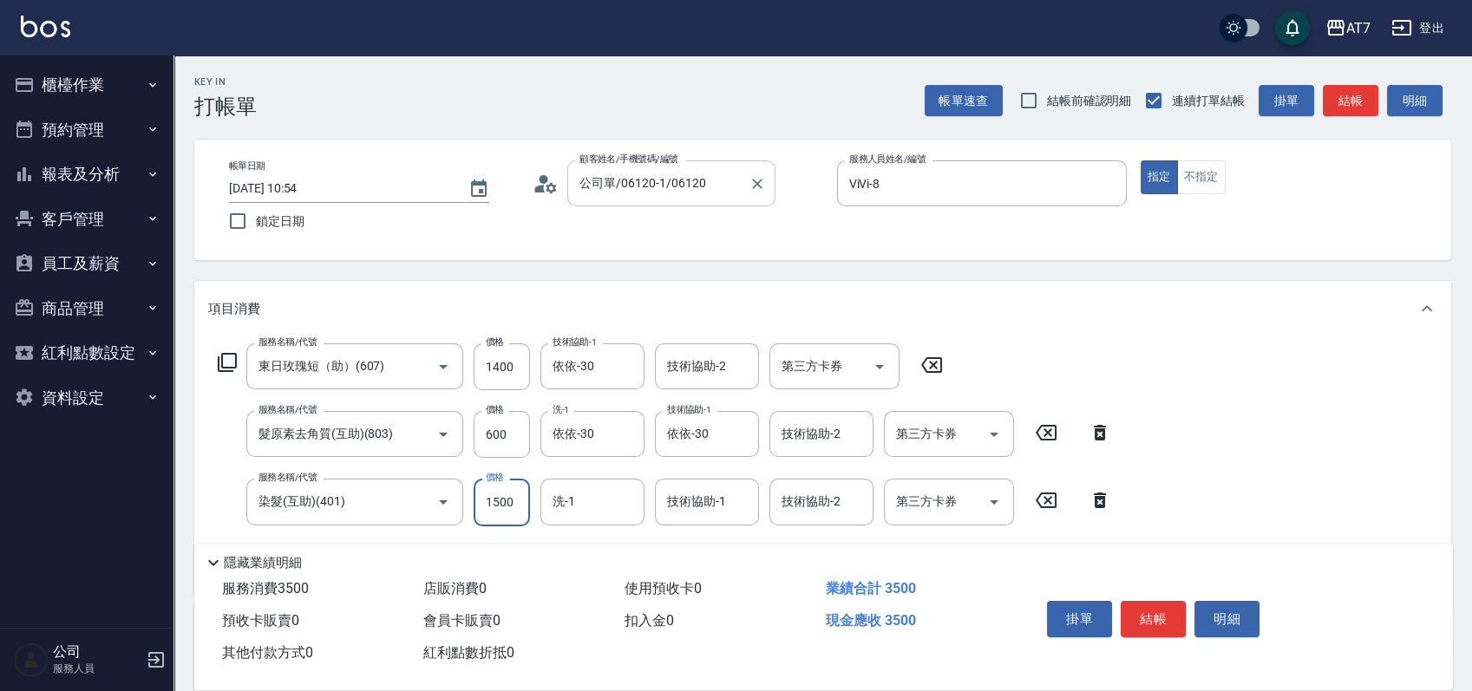
type input "1"
type input "200"
type input "169"
type input "210"
type input "1699"
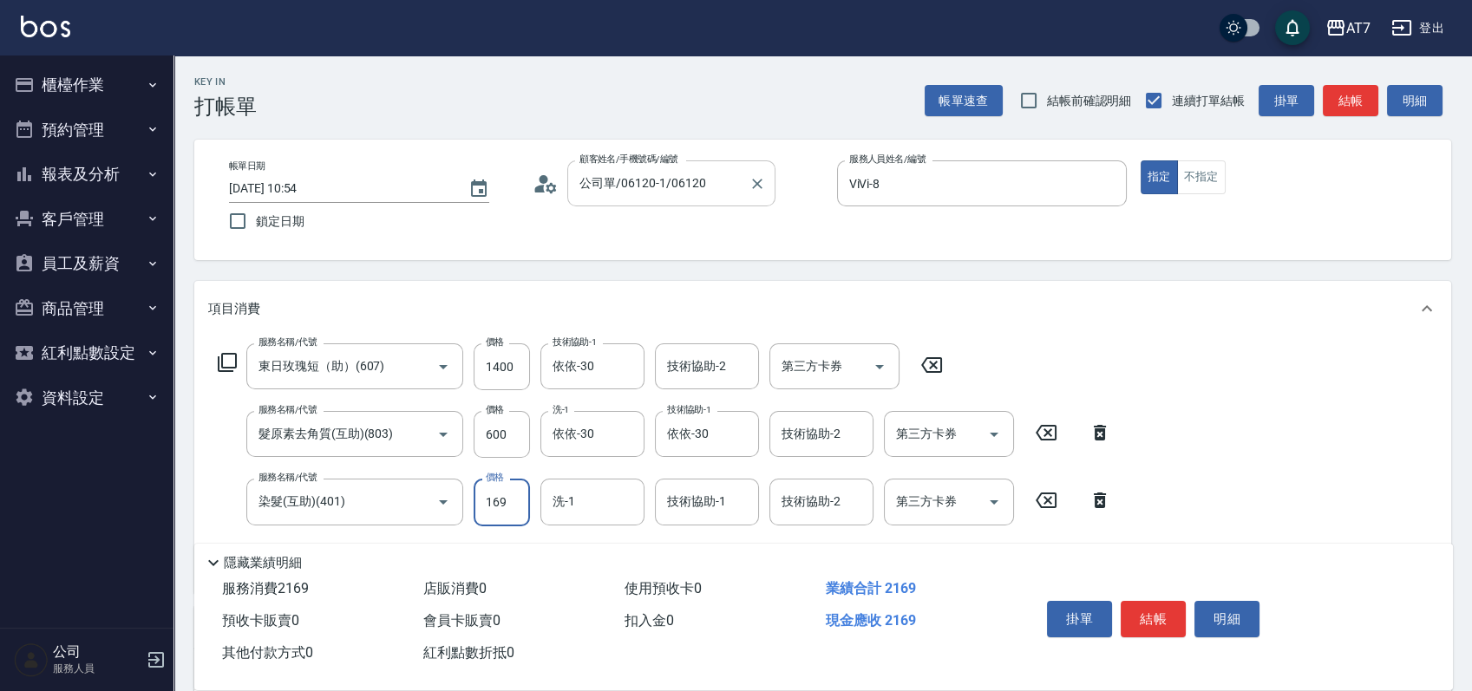
type input "360"
type input "1699"
type input "依依-30"
click at [233, 362] on icon at bounding box center [227, 362] width 21 height 21
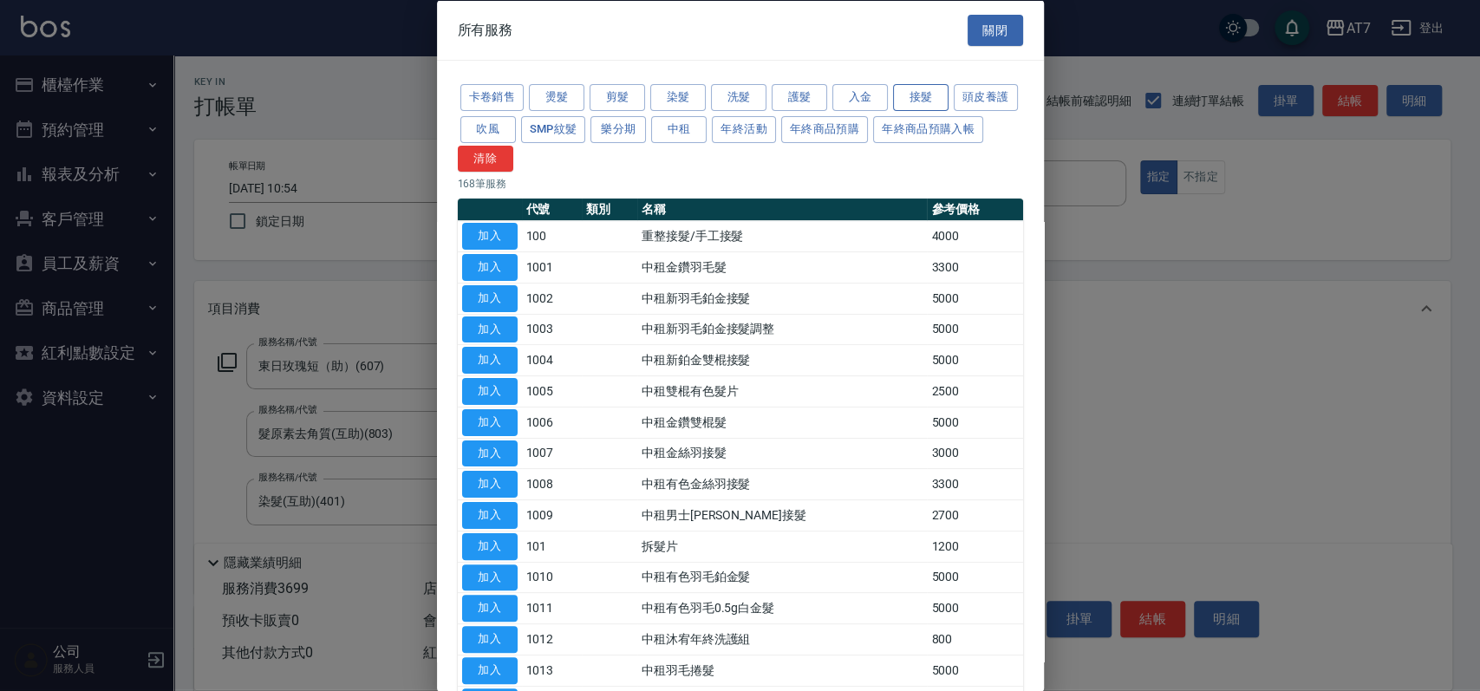
click at [933, 89] on button "接髮" at bounding box center [920, 97] width 55 height 27
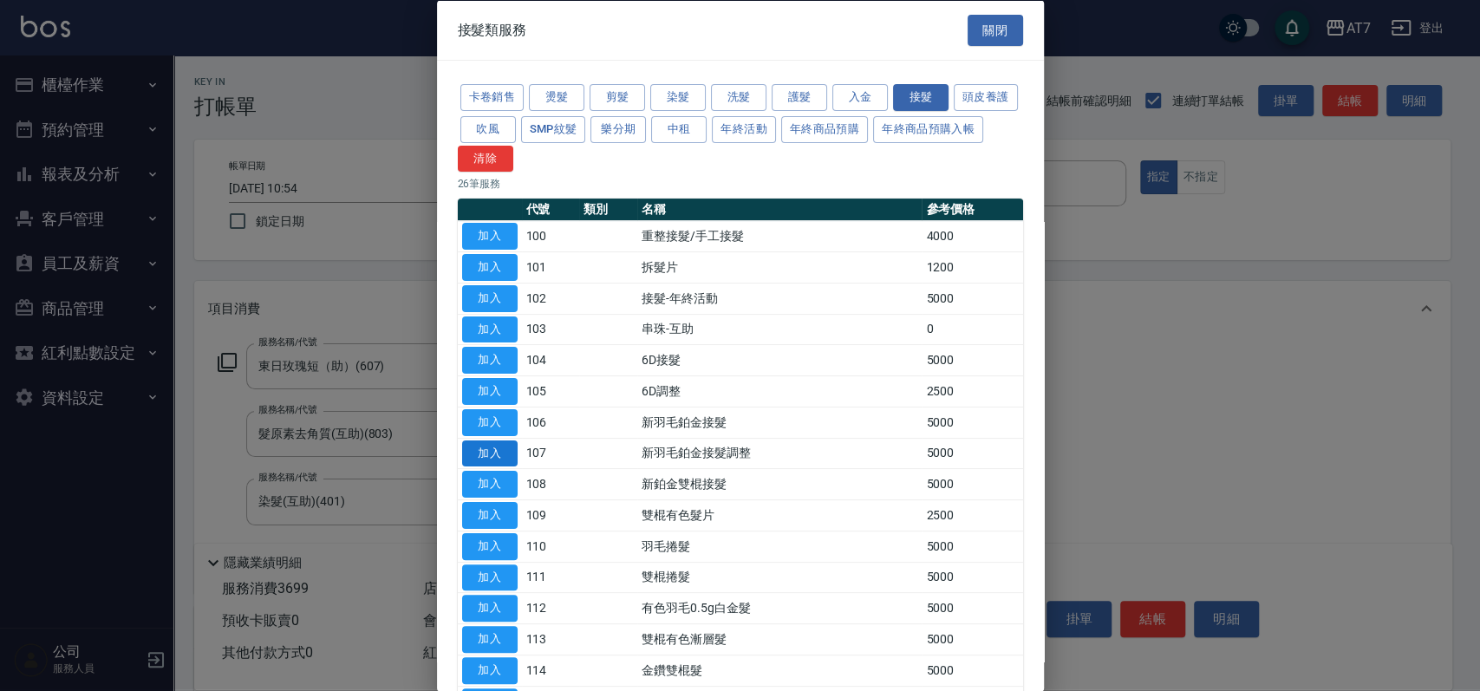
click at [510, 460] on button "加入" at bounding box center [489, 453] width 55 height 27
type input "860"
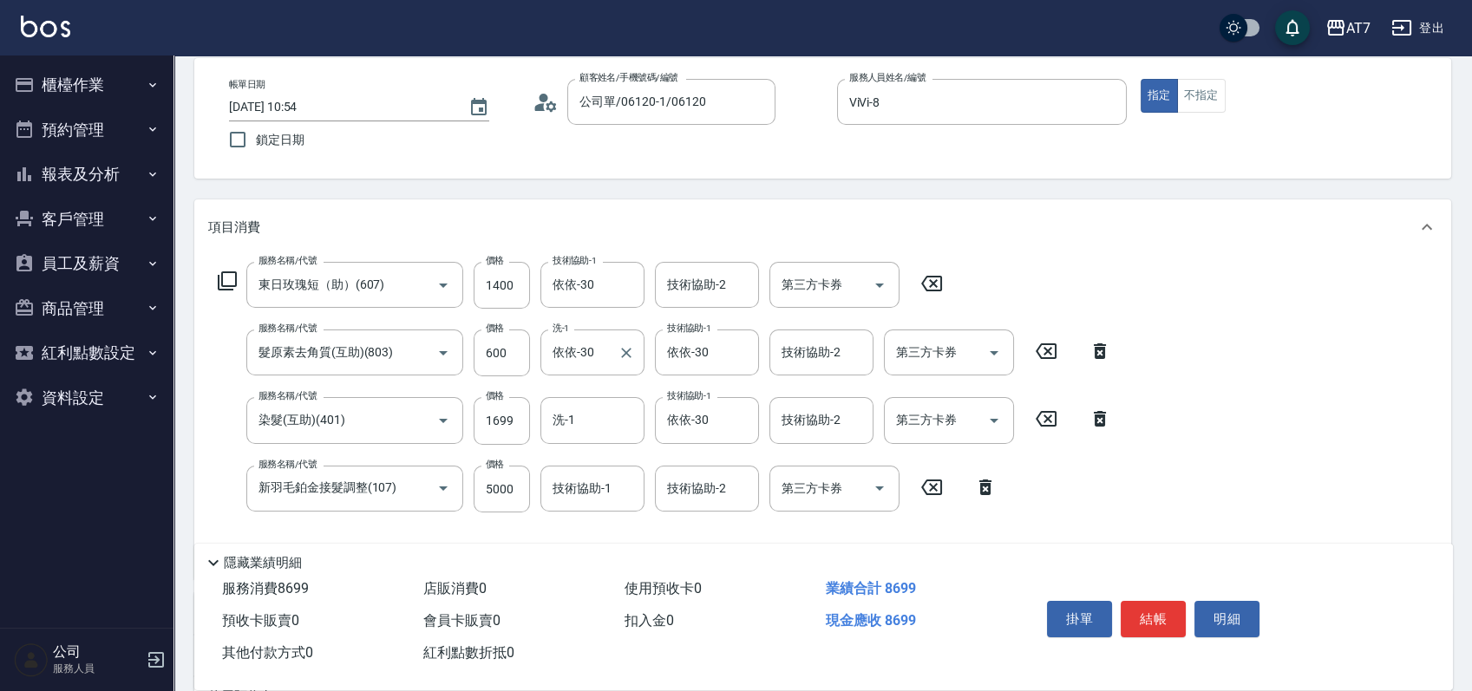
scroll to position [115, 0]
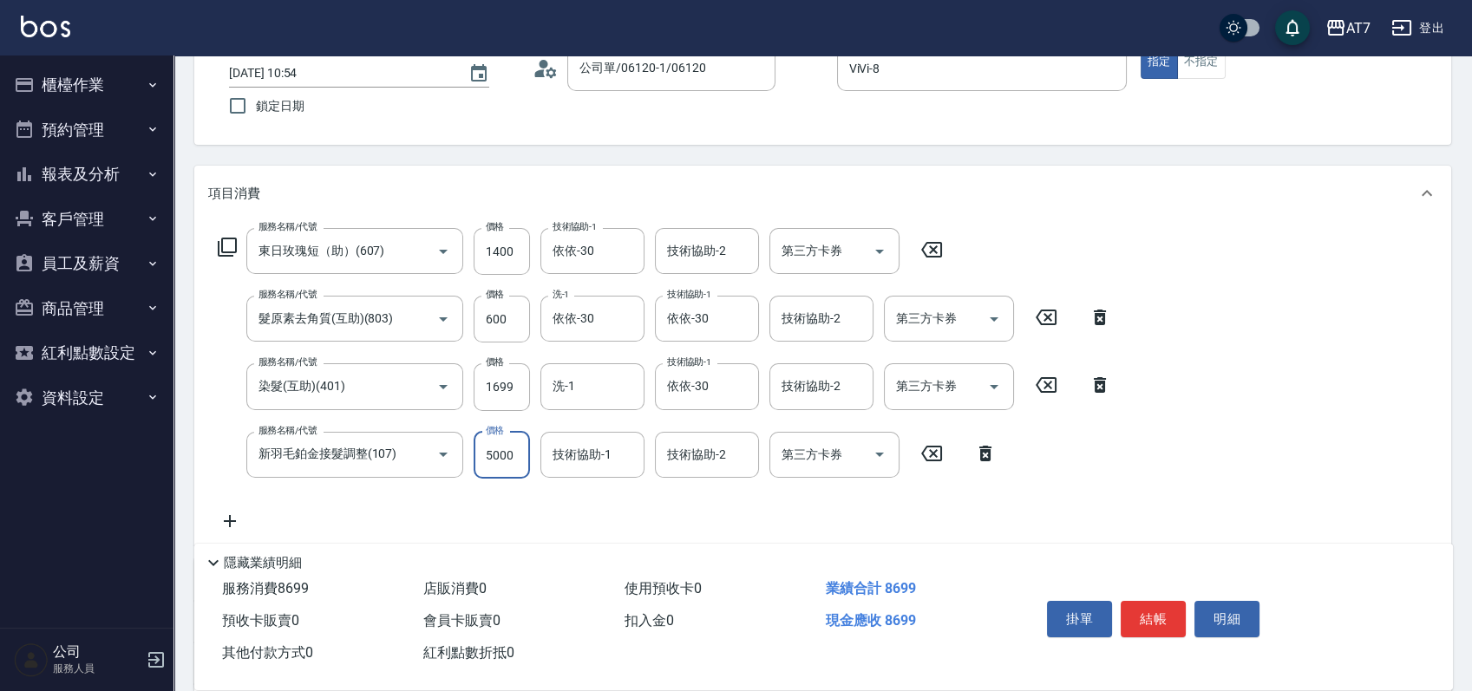
click at [493, 455] on input "5000" at bounding box center [501, 455] width 56 height 47
type input "2"
type input "370"
type input "200"
type input "380"
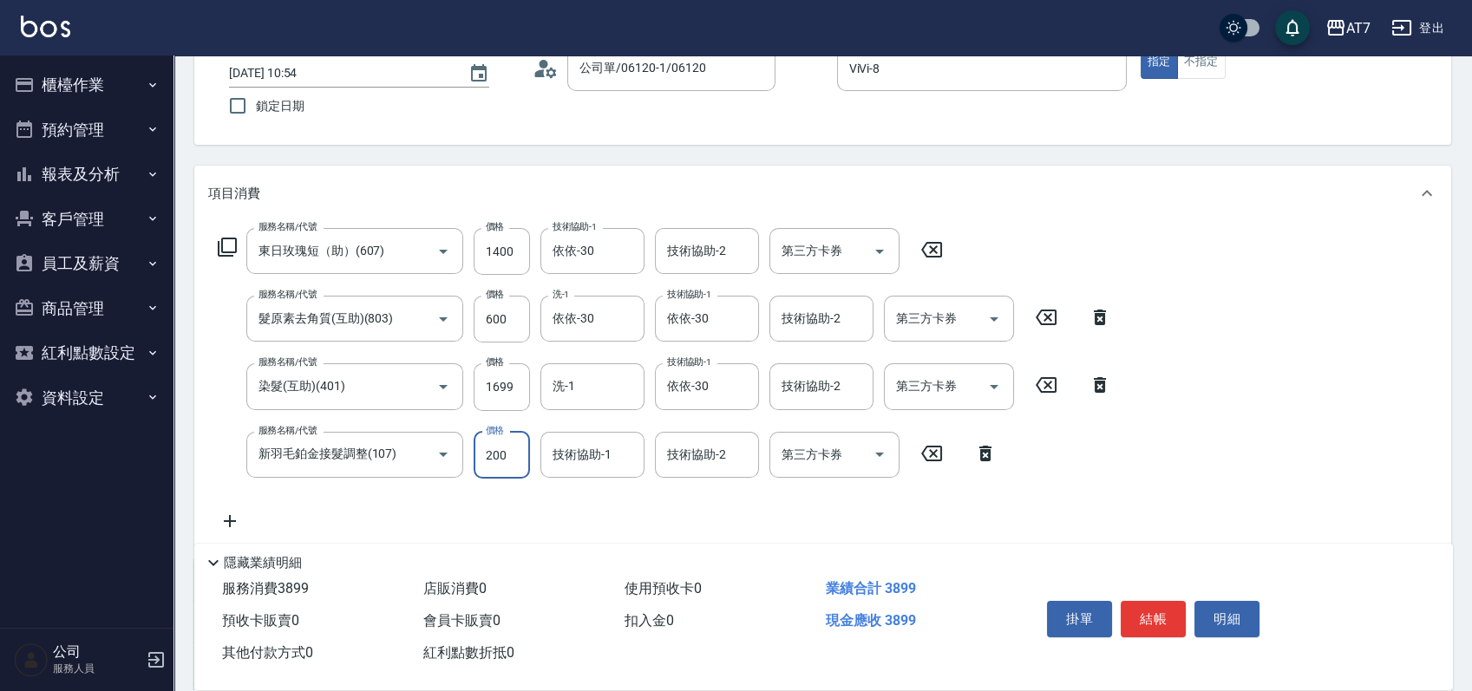
type input "2000"
type input "560"
type input "2000"
click at [228, 242] on icon at bounding box center [227, 247] width 21 height 21
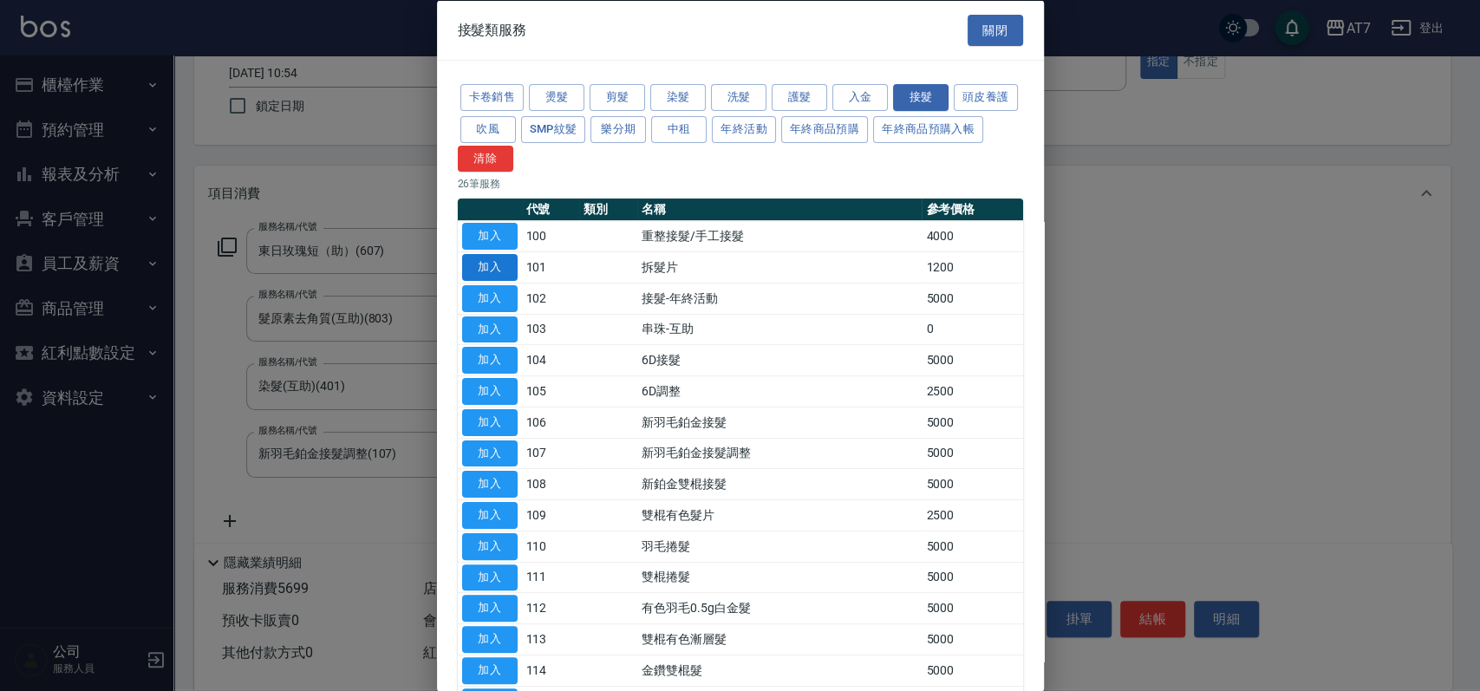
click at [494, 267] on button "加入" at bounding box center [489, 267] width 55 height 27
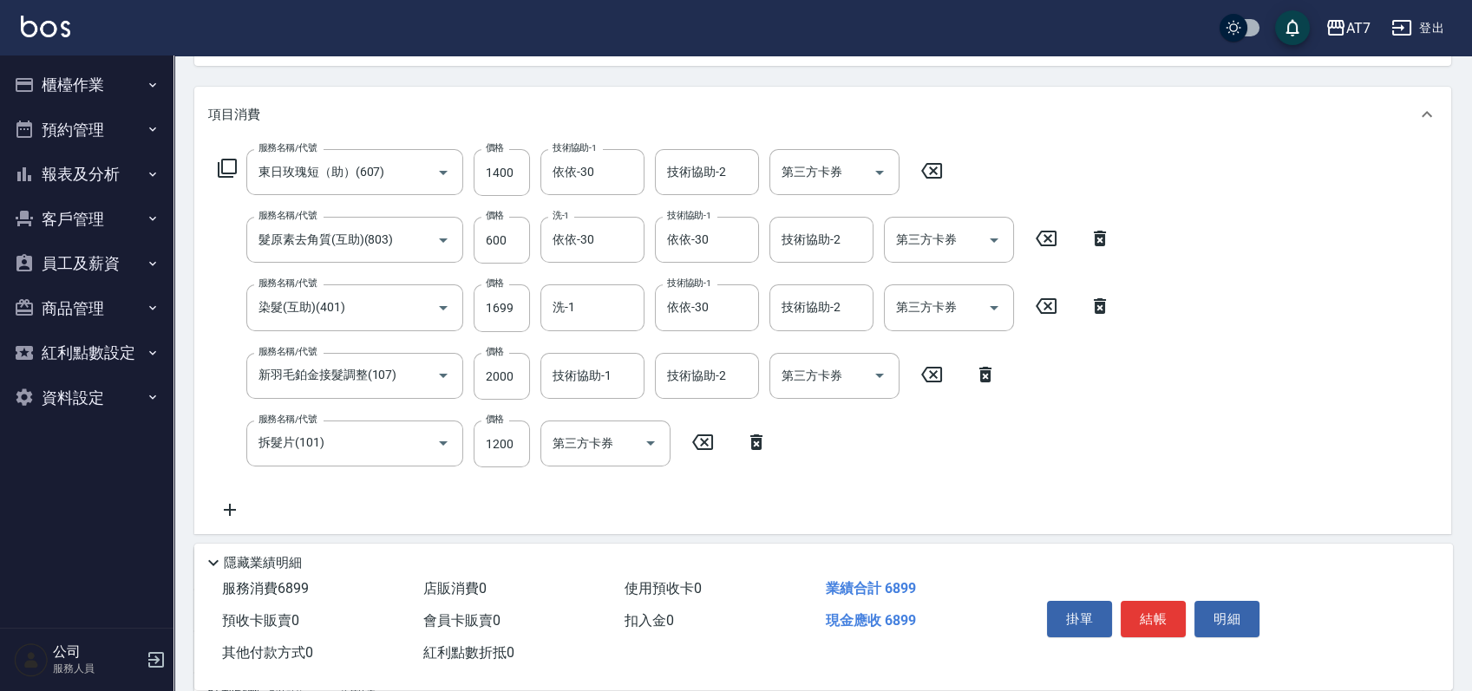
scroll to position [231, 0]
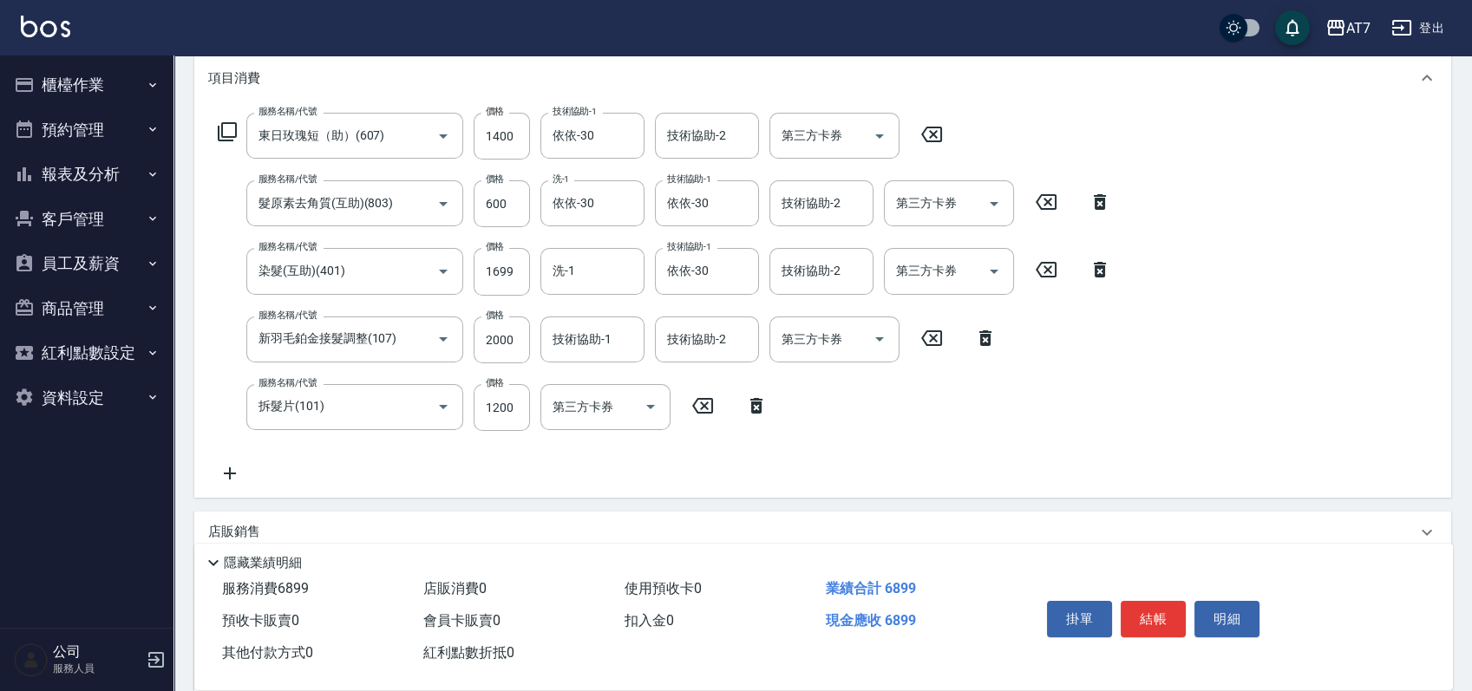
click at [762, 406] on icon at bounding box center [756, 405] width 43 height 21
type input "560"
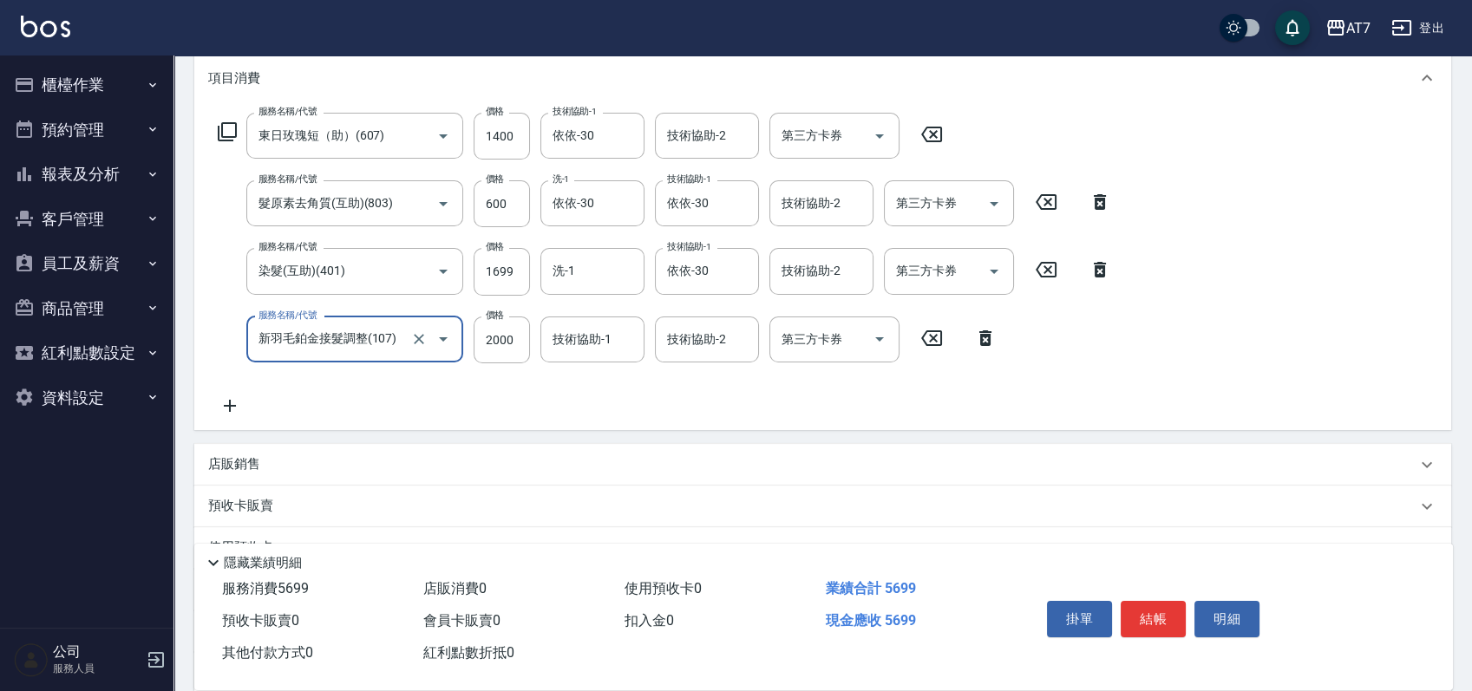
click at [231, 128] on icon at bounding box center [227, 131] width 21 height 21
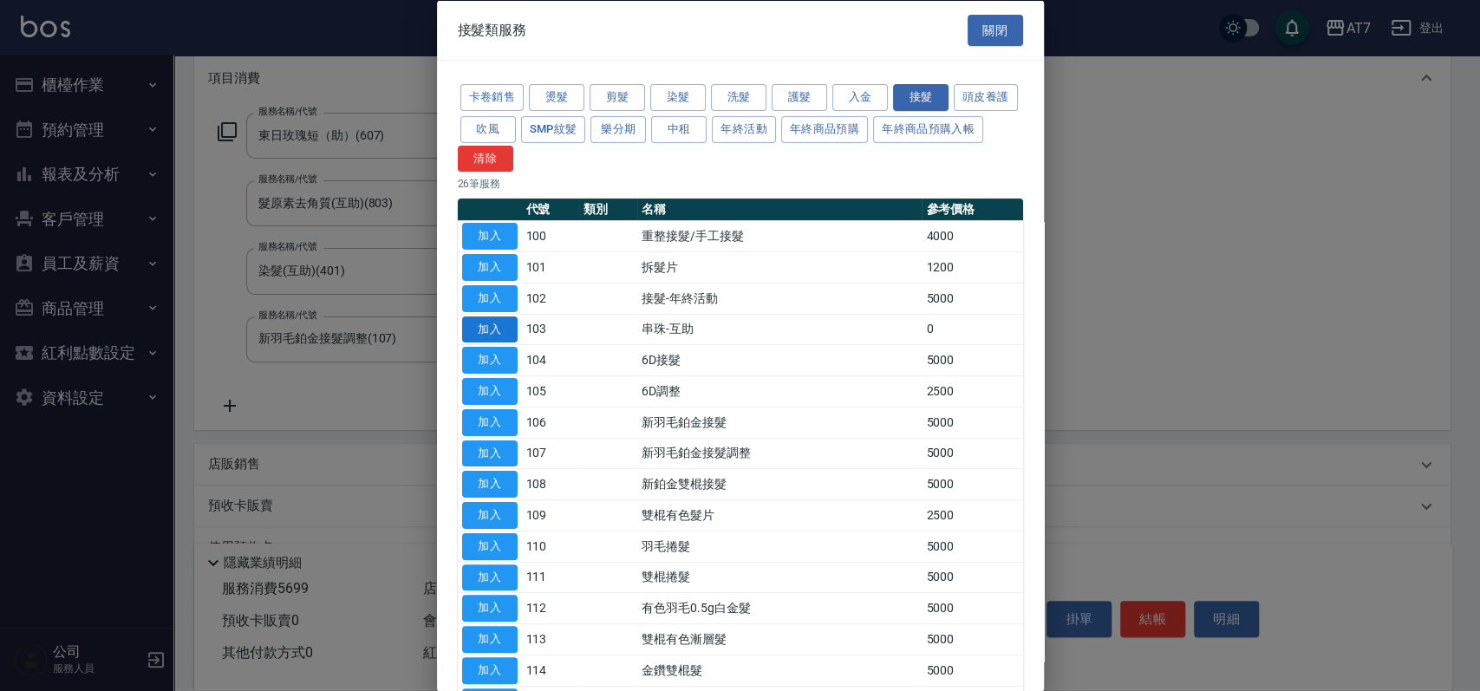
click at [472, 324] on button "加入" at bounding box center [489, 329] width 55 height 27
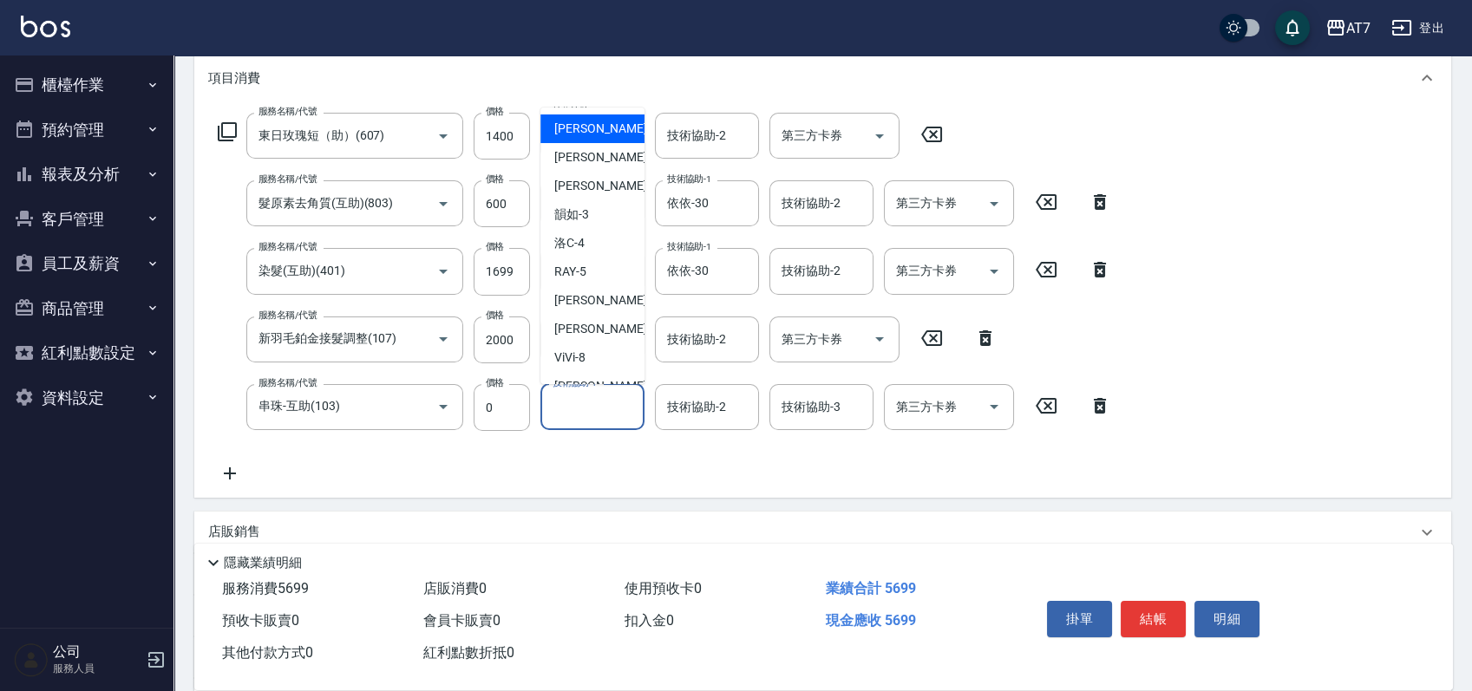
click at [574, 407] on div "技術協助-1 技術協助-1" at bounding box center [592, 407] width 104 height 46
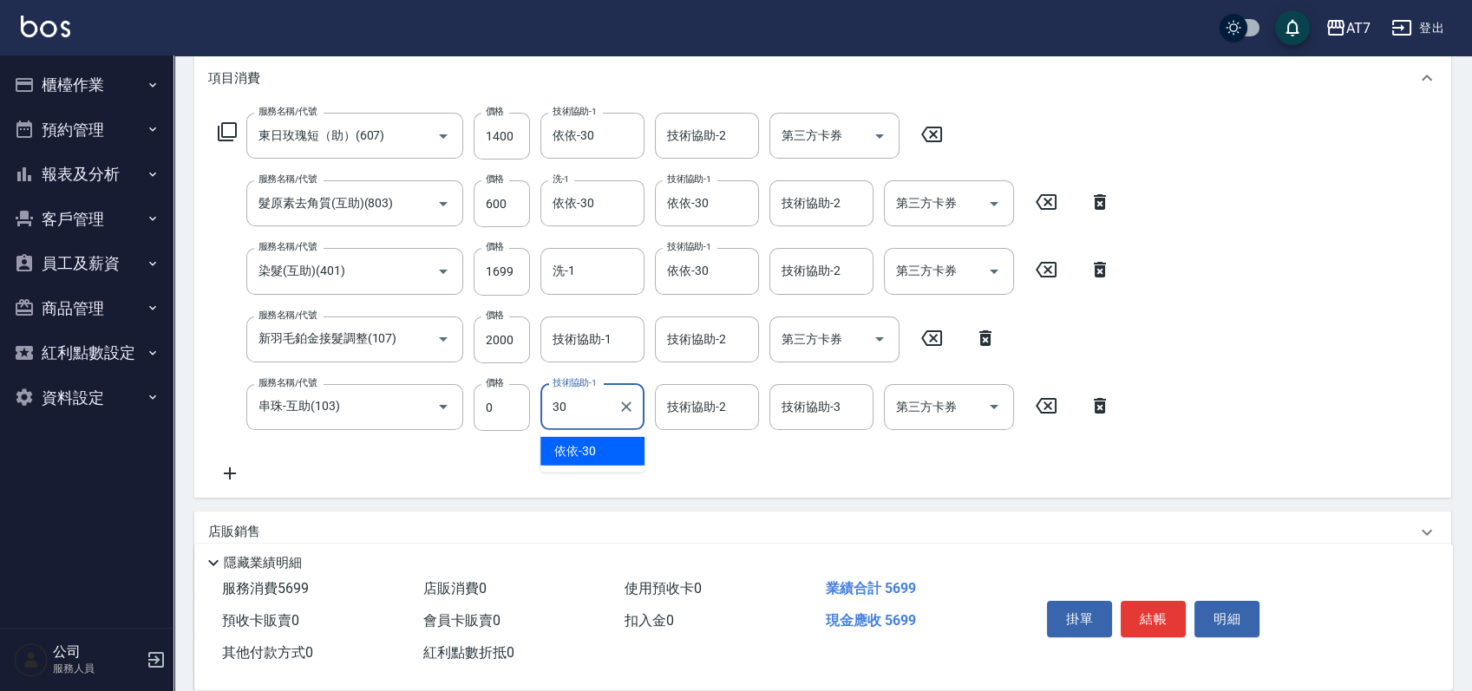
type input "依依-30"
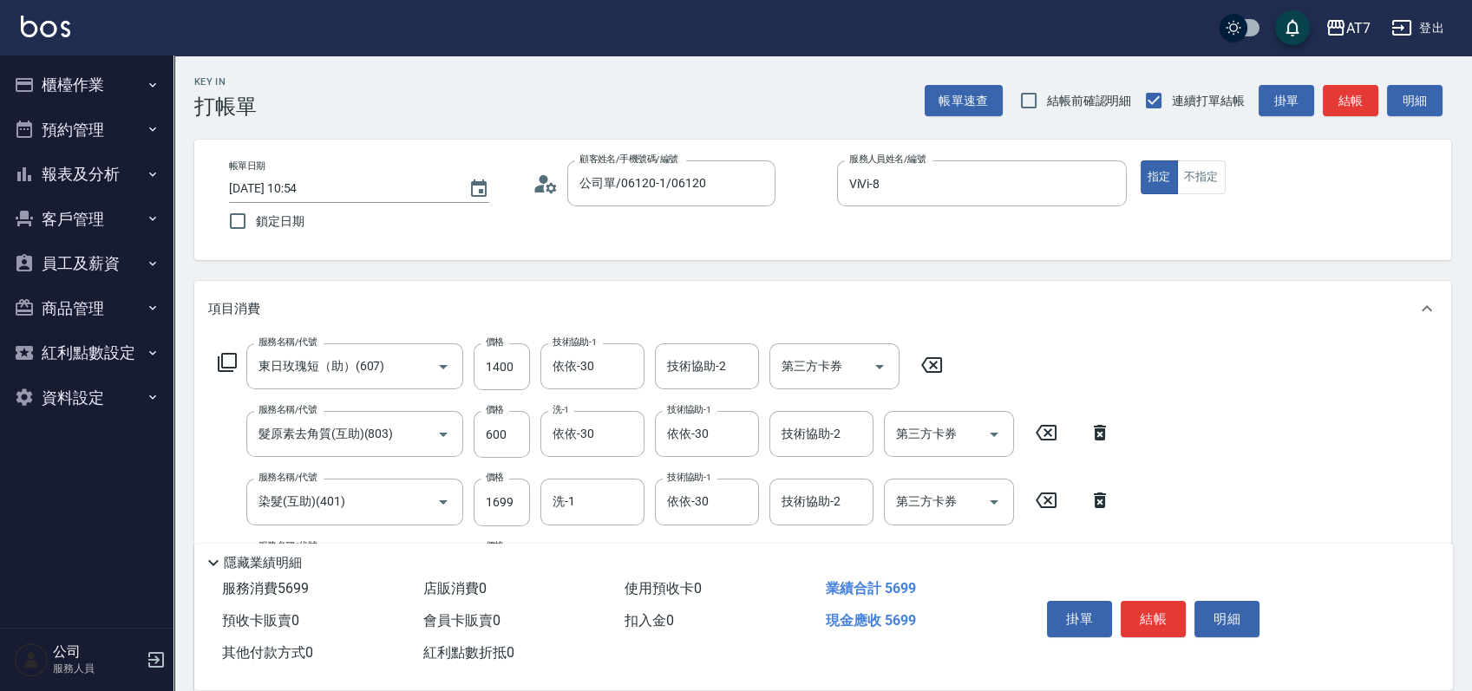
scroll to position [347, 0]
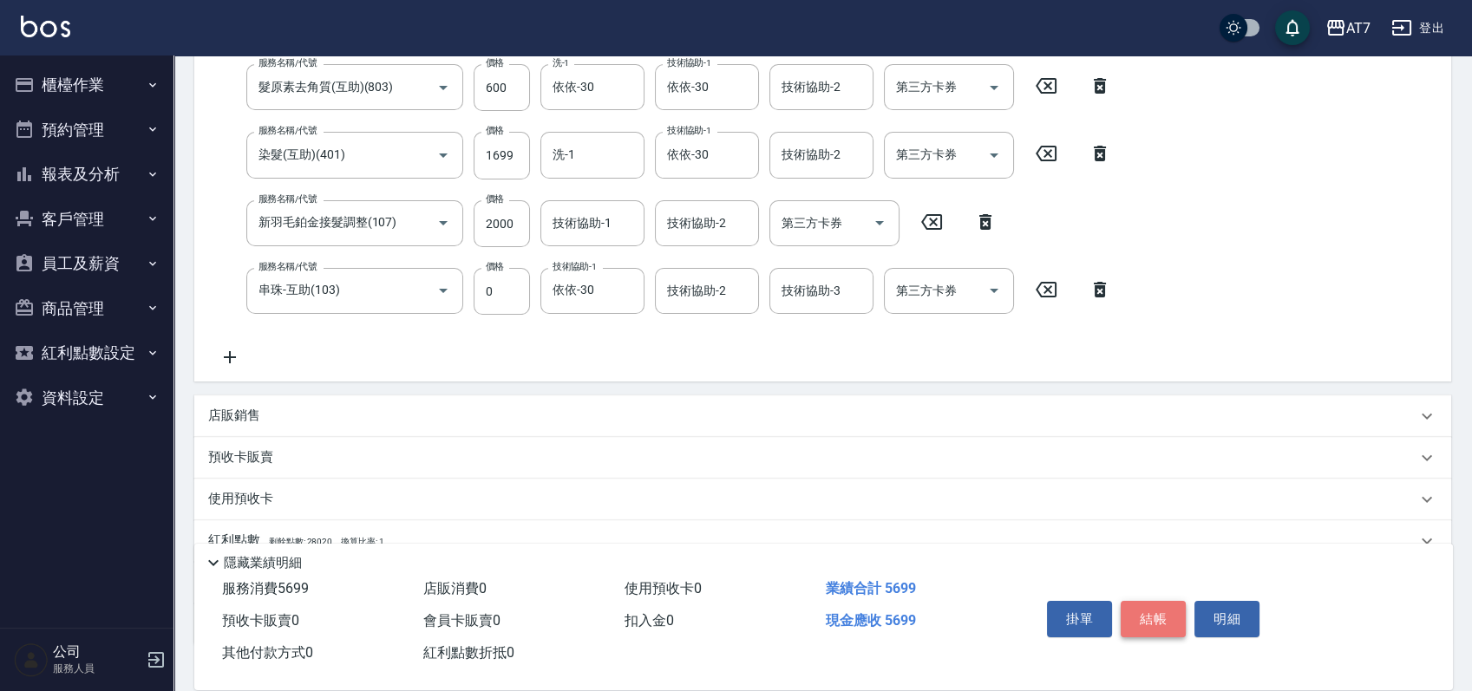
click at [1154, 607] on button "結帳" at bounding box center [1152, 619] width 65 height 36
type input "2025/08/11 10:57"
type input "0"
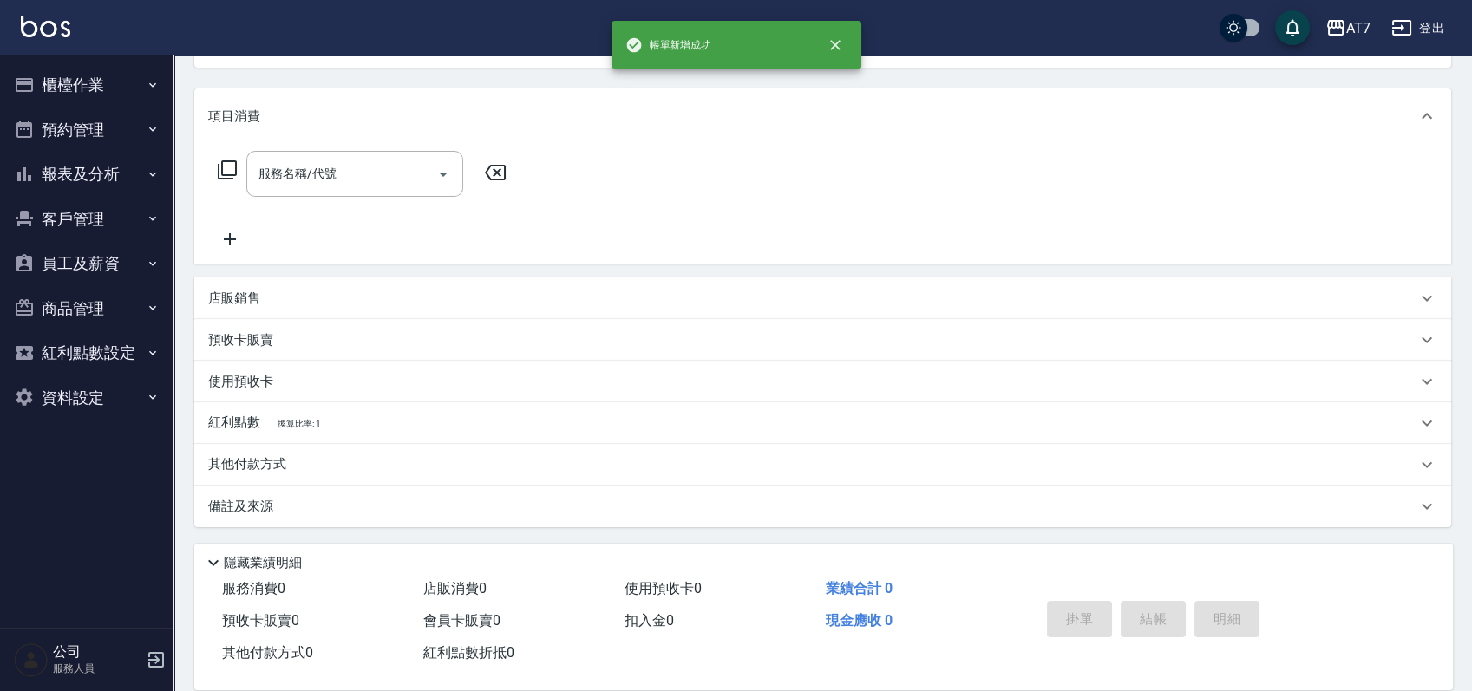
scroll to position [0, 0]
